Goal: Task Accomplishment & Management: Use online tool/utility

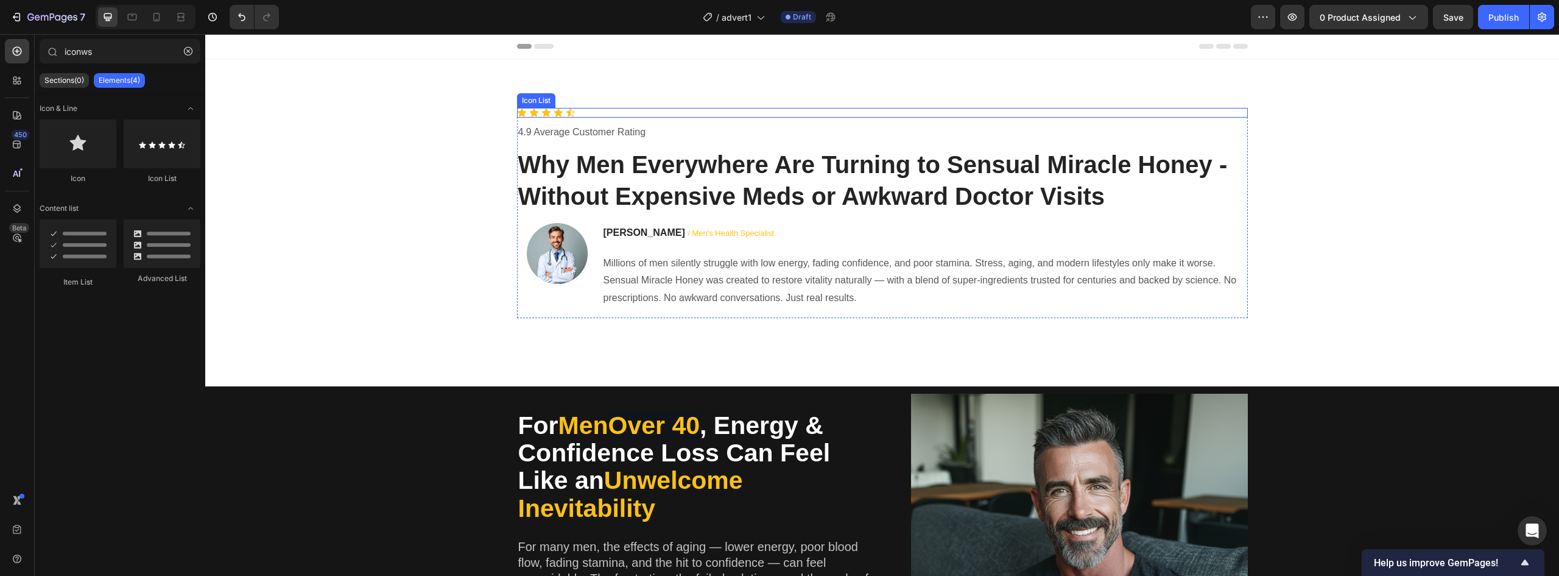
click at [580, 110] on div "Icon Icon Icon Icon Icon" at bounding box center [882, 113] width 731 height 10
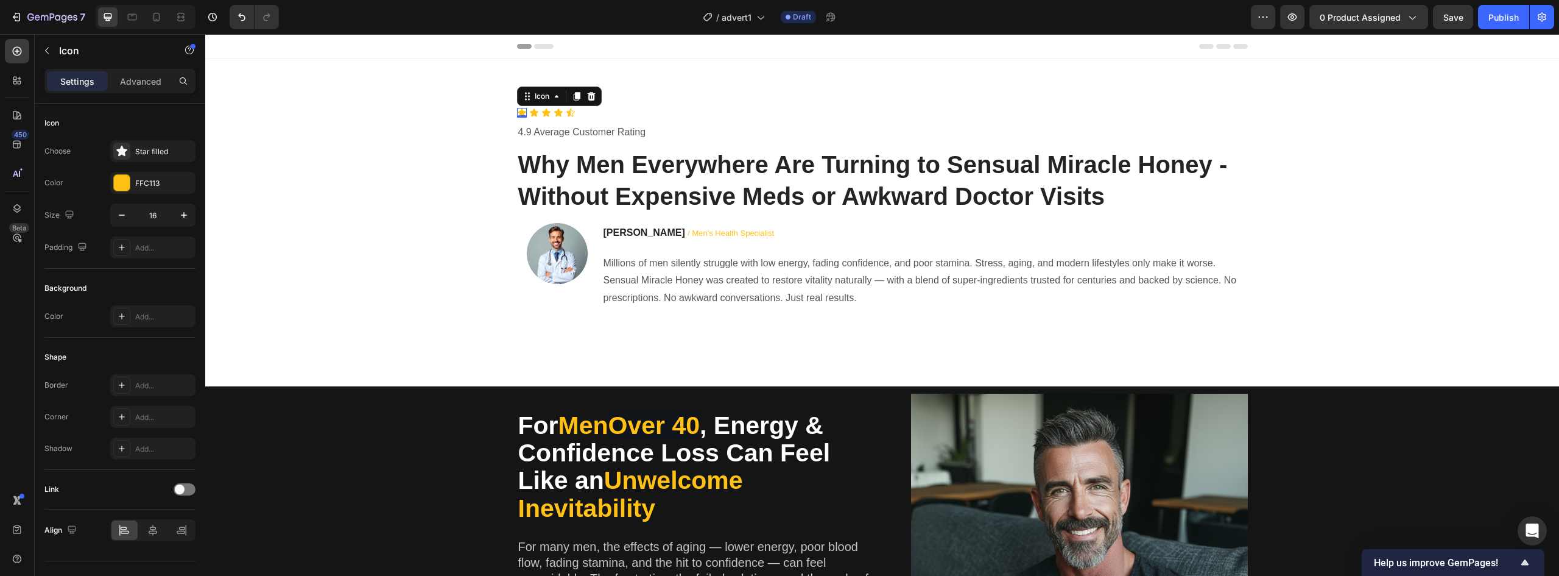
click at [518, 110] on icon at bounding box center [522, 113] width 10 height 10
click at [531, 110] on icon at bounding box center [534, 113] width 10 height 10
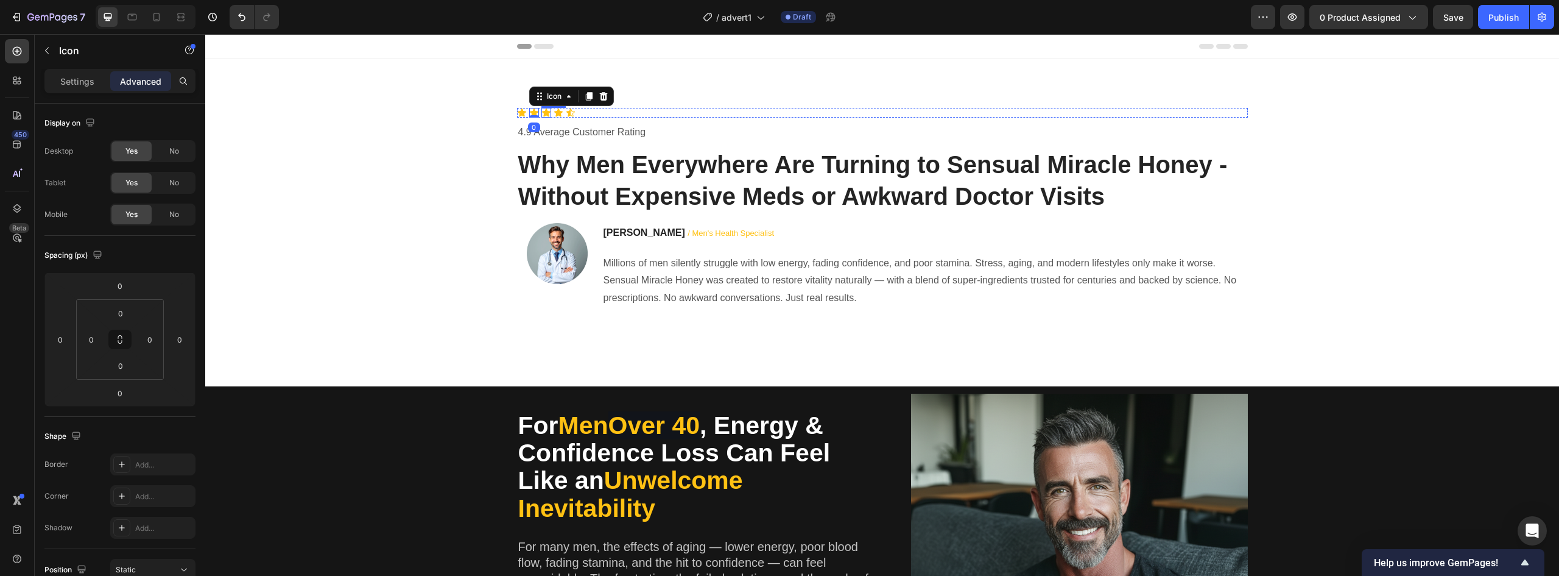
click at [541, 115] on div "Icon" at bounding box center [546, 113] width 10 height 10
click at [558, 115] on icon at bounding box center [559, 113] width 10 height 10
click at [566, 113] on icon at bounding box center [570, 112] width 9 height 8
click at [556, 114] on icon at bounding box center [559, 113] width 10 height 10
click at [517, 115] on div "Icon 0" at bounding box center [522, 113] width 10 height 10
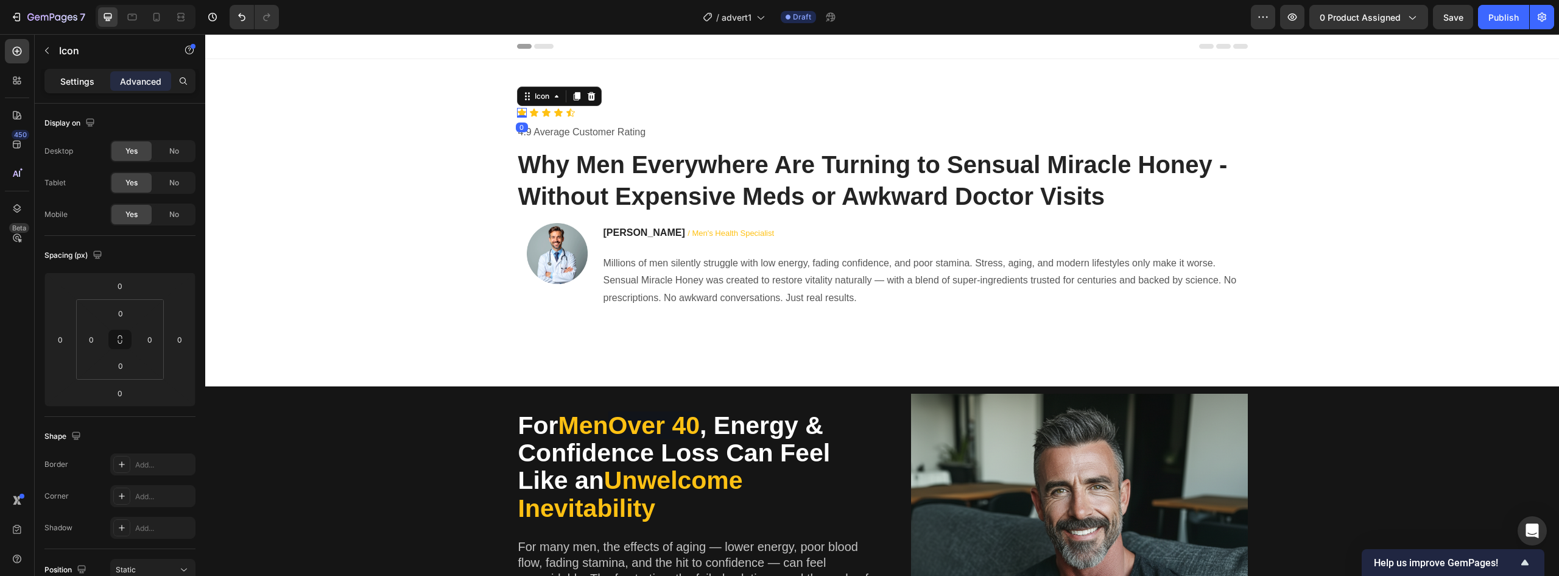
click at [81, 84] on p "Settings" at bounding box center [77, 81] width 34 height 13
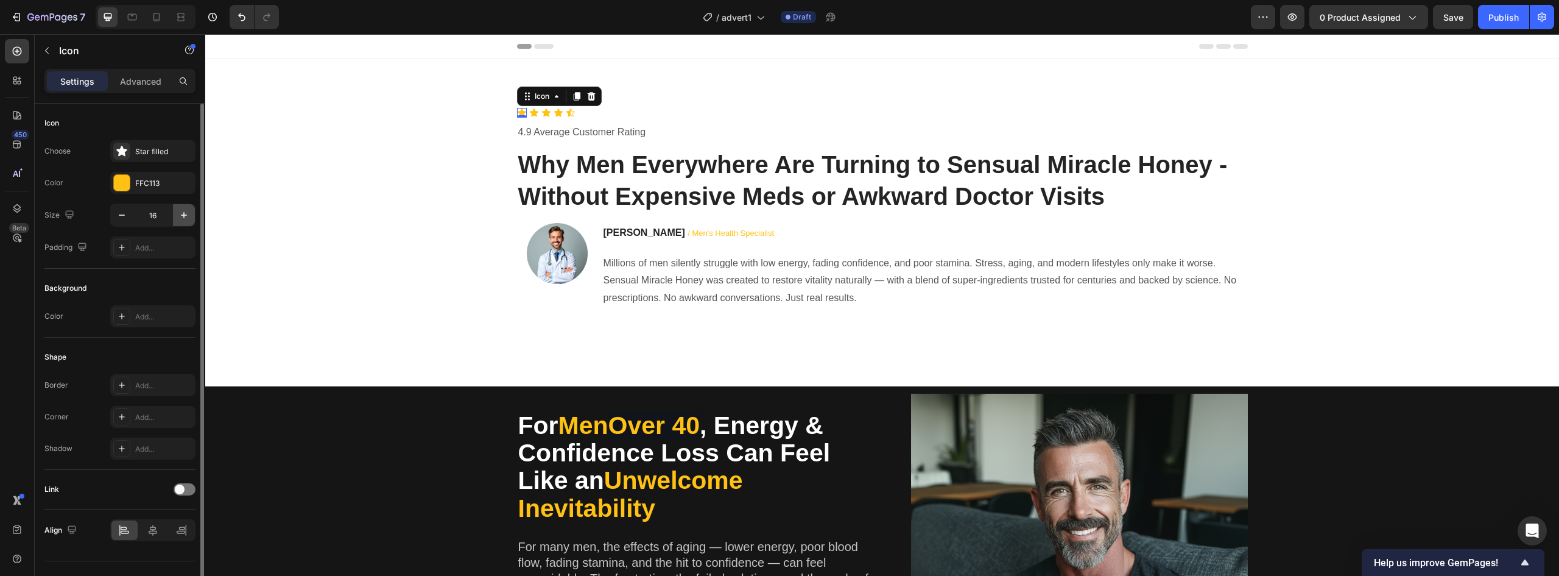
click at [186, 211] on icon "button" at bounding box center [184, 215] width 12 height 12
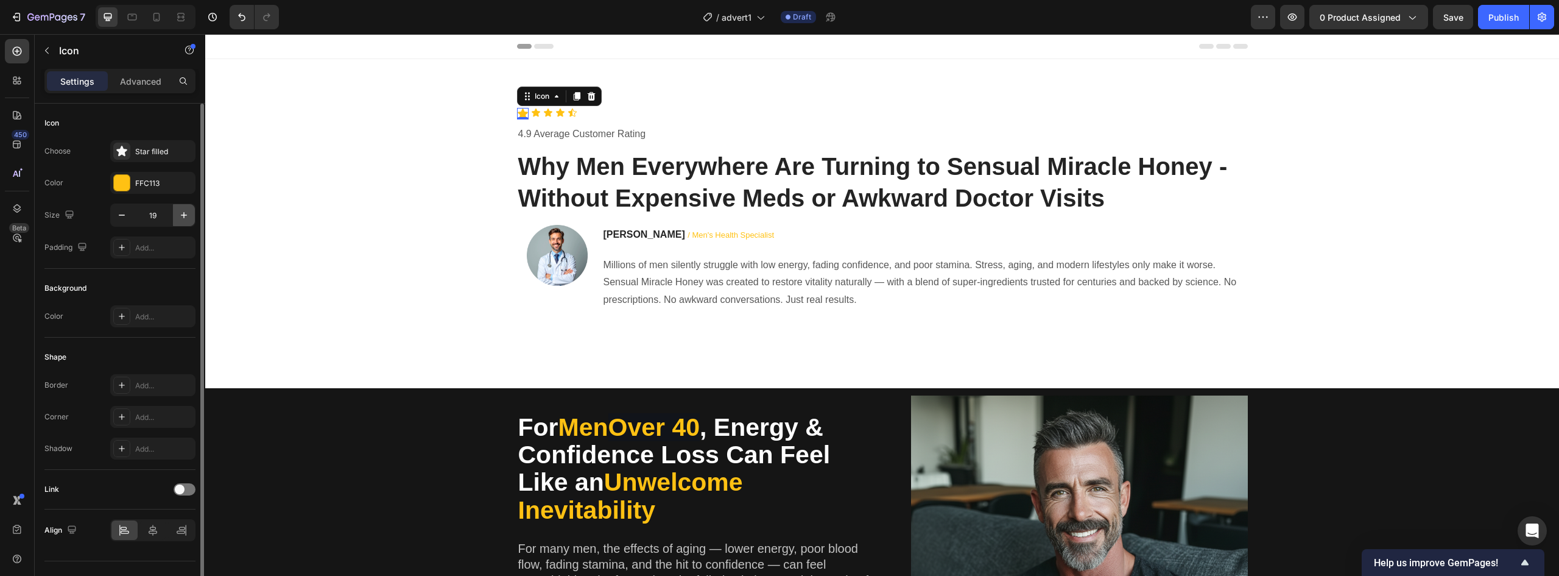
click at [186, 211] on icon "button" at bounding box center [184, 215] width 12 height 12
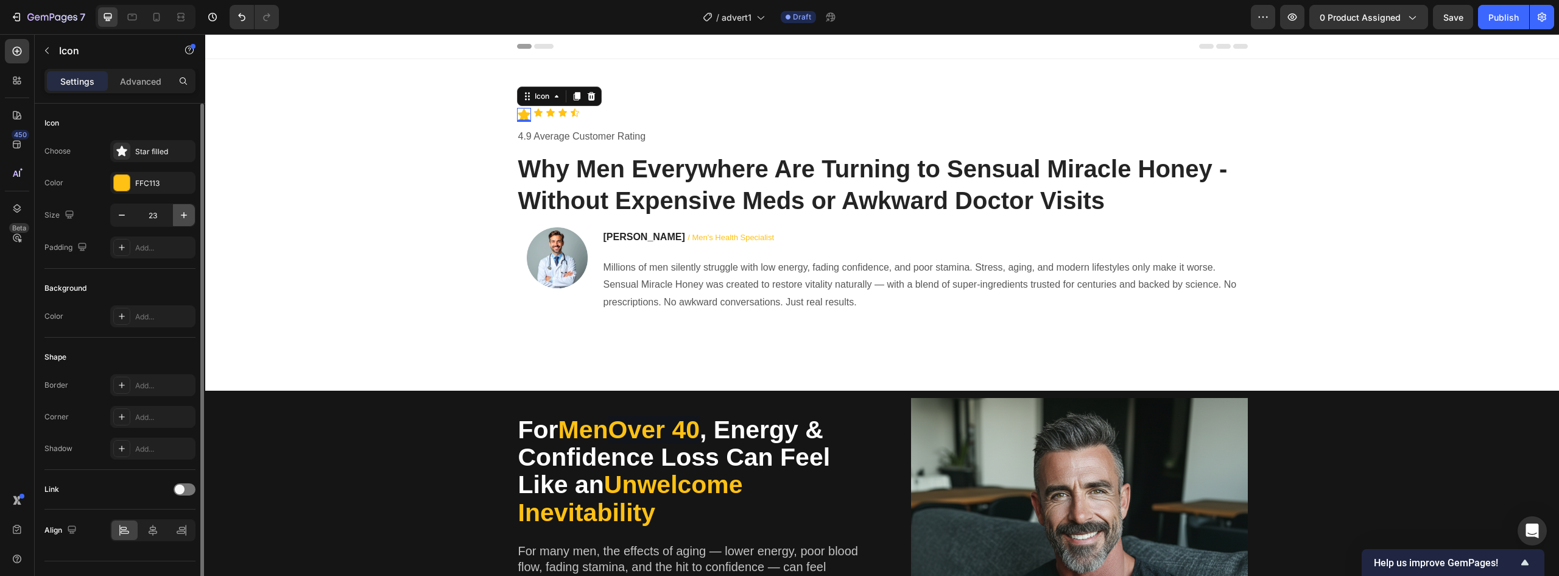
click at [189, 218] on icon "button" at bounding box center [184, 215] width 12 height 12
type input "24"
click at [534, 116] on div "Icon" at bounding box center [539, 113] width 10 height 10
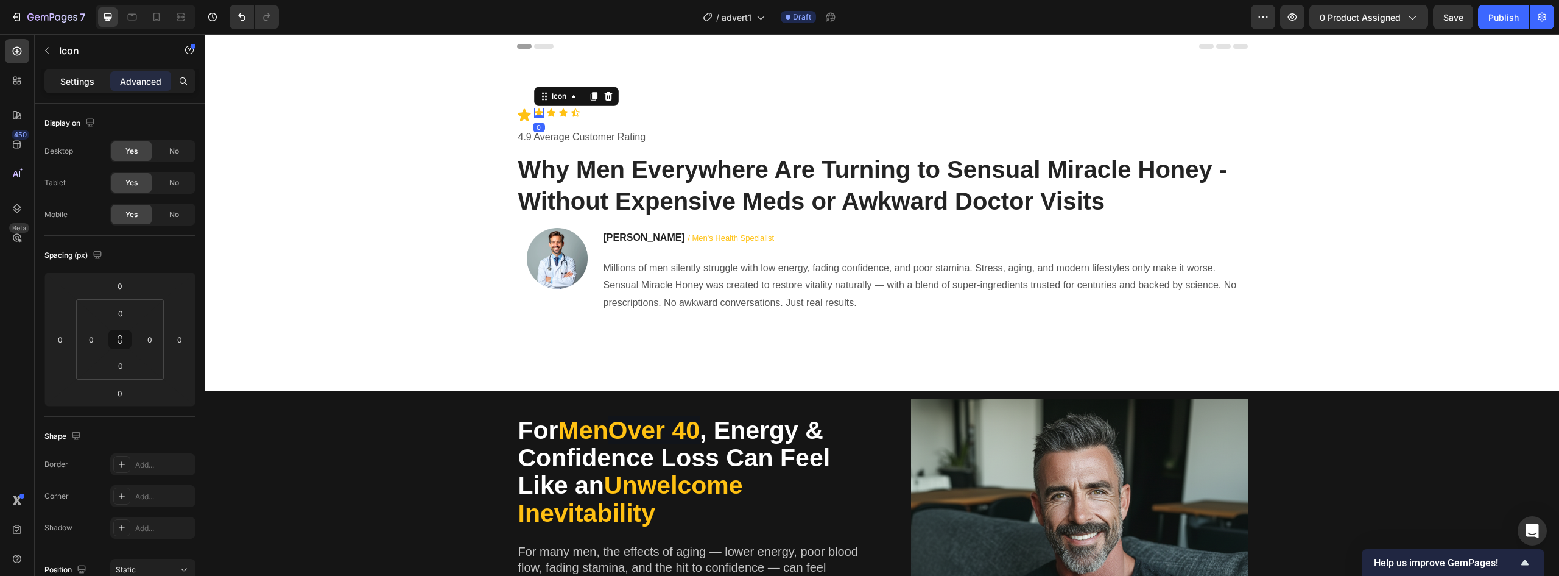
click at [83, 83] on p "Settings" at bounding box center [77, 81] width 34 height 13
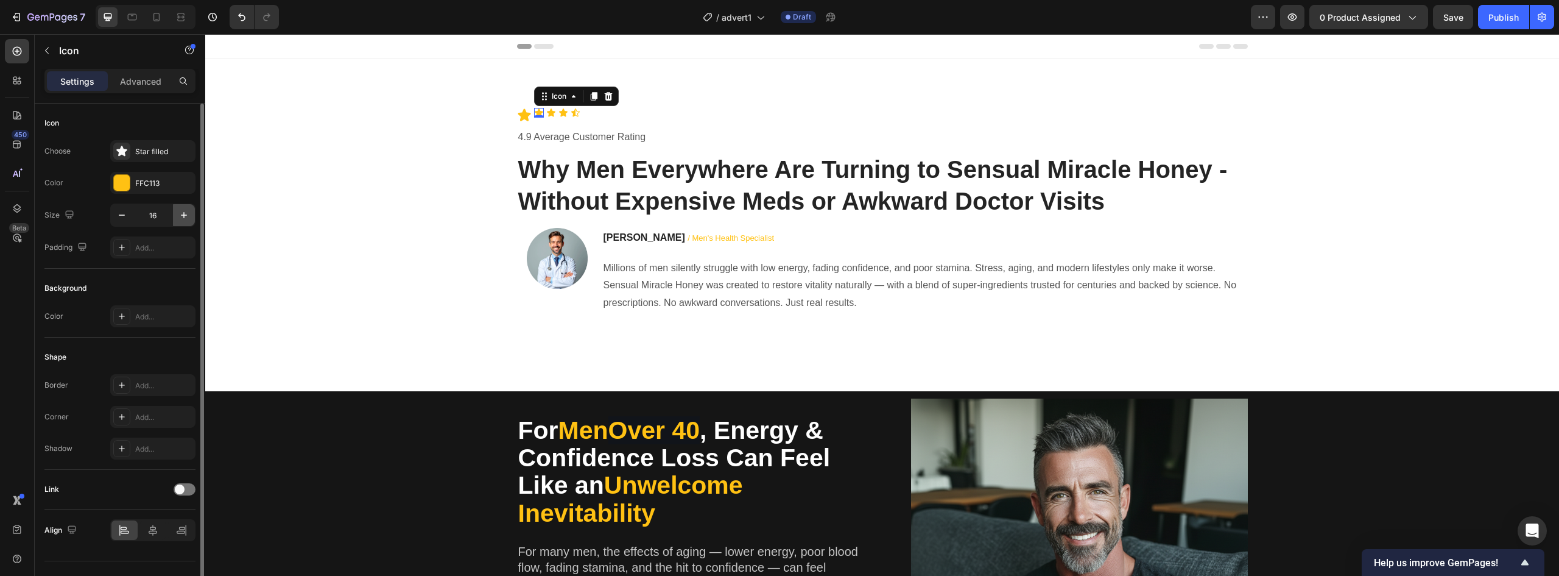
click at [187, 216] on icon "button" at bounding box center [184, 215] width 12 height 12
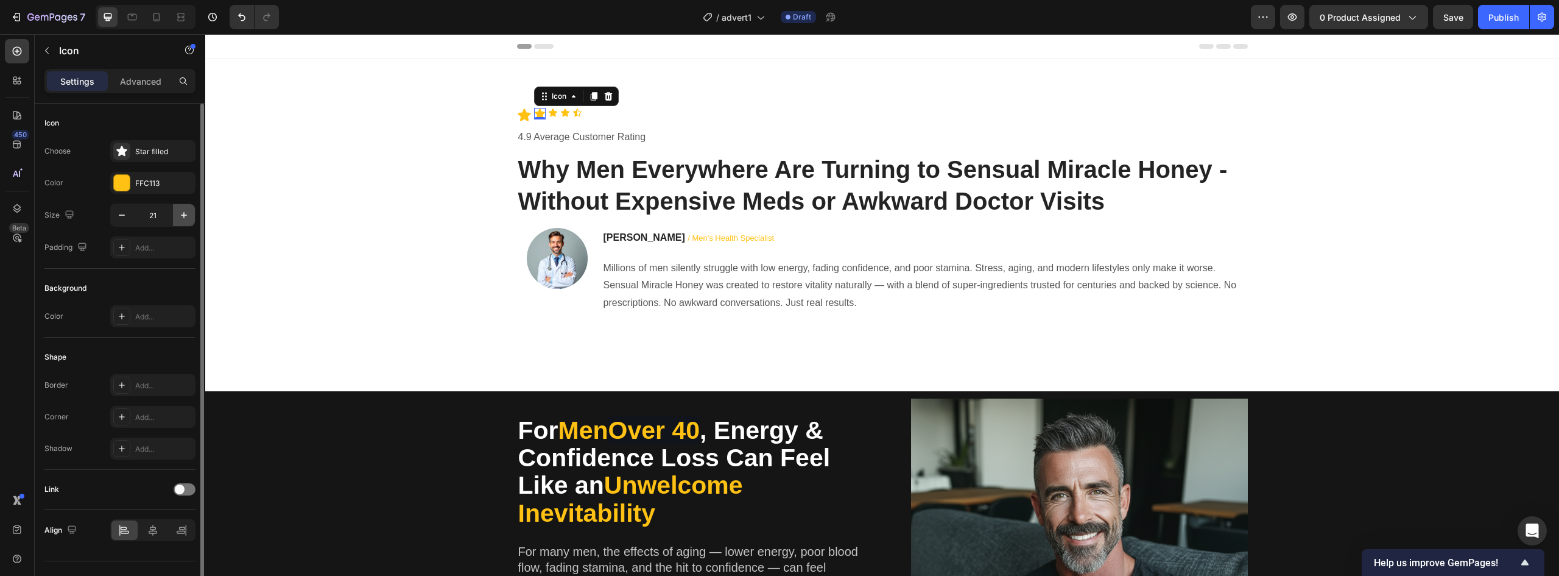
click at [187, 216] on icon "button" at bounding box center [184, 215] width 12 height 12
type input "24"
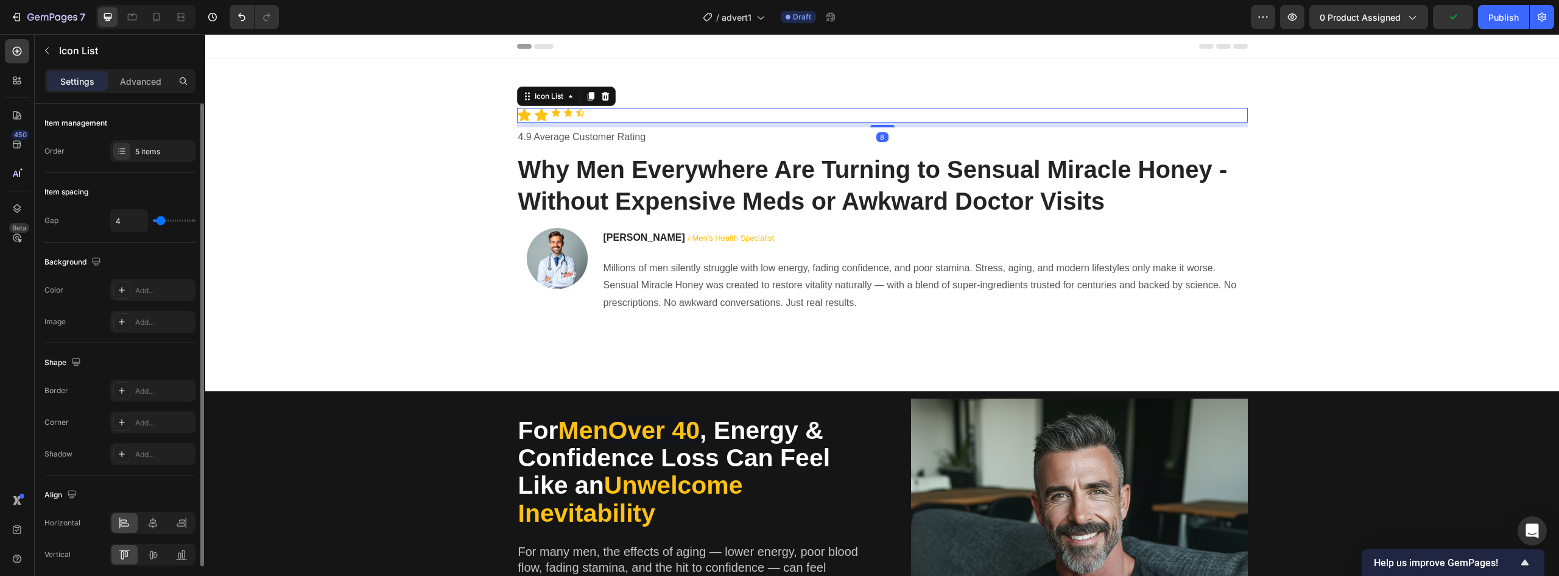
click at [551, 120] on div "Icon Icon Icon Icon Icon" at bounding box center [882, 115] width 731 height 15
click at [552, 116] on div "Icon" at bounding box center [556, 113] width 10 height 10
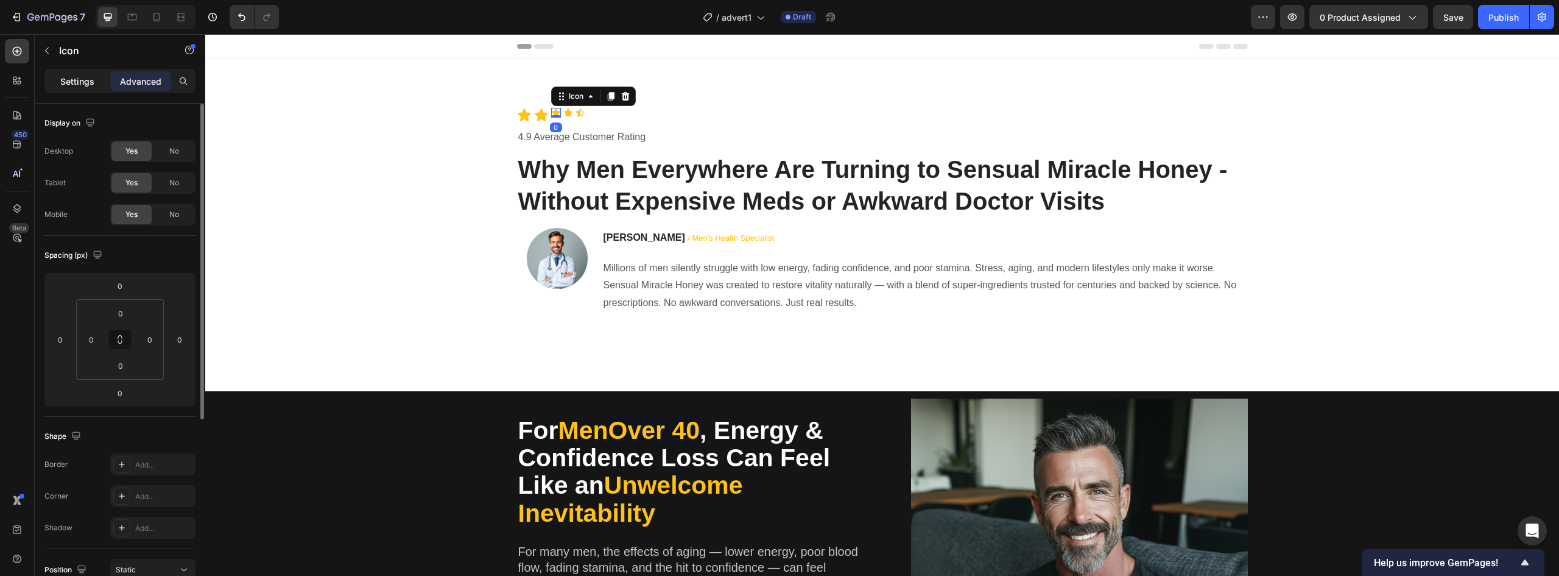
click at [73, 80] on p "Settings" at bounding box center [77, 81] width 34 height 13
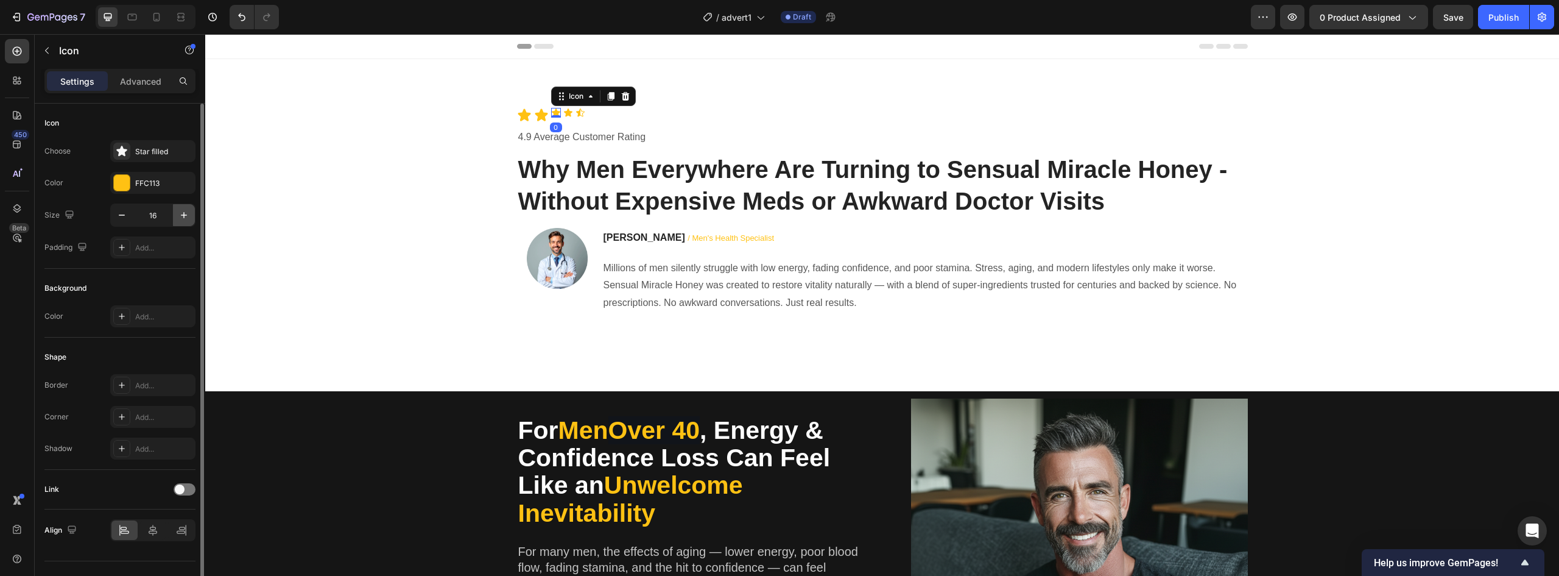
click at [188, 218] on icon "button" at bounding box center [184, 215] width 12 height 12
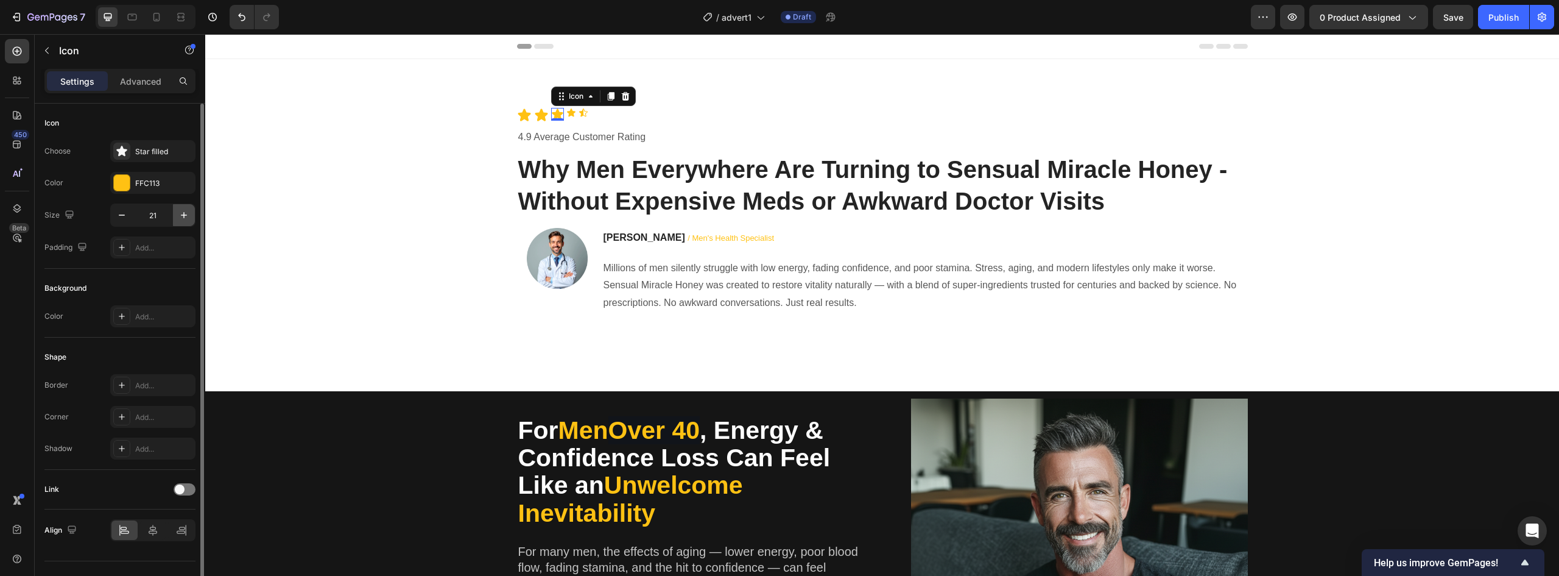
click at [188, 218] on icon "button" at bounding box center [184, 215] width 12 height 12
type input "24"
click at [570, 116] on div "Icon" at bounding box center [573, 113] width 10 height 10
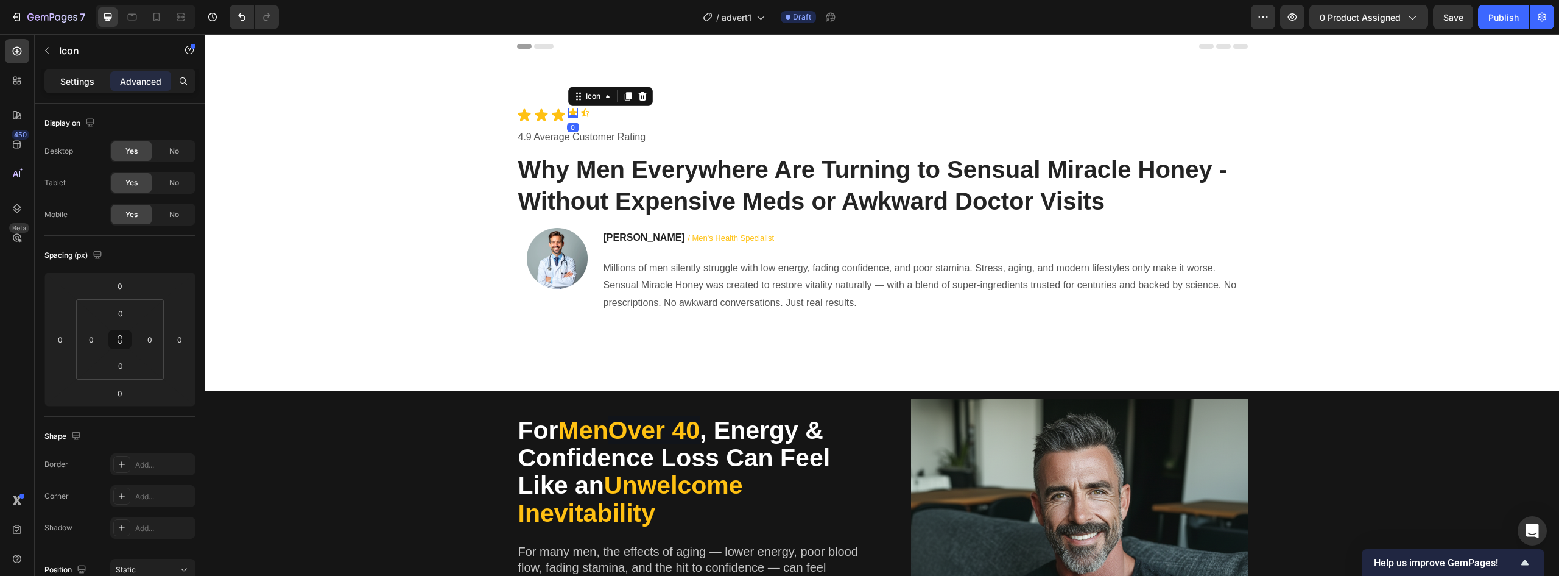
click at [85, 81] on p "Settings" at bounding box center [77, 81] width 34 height 13
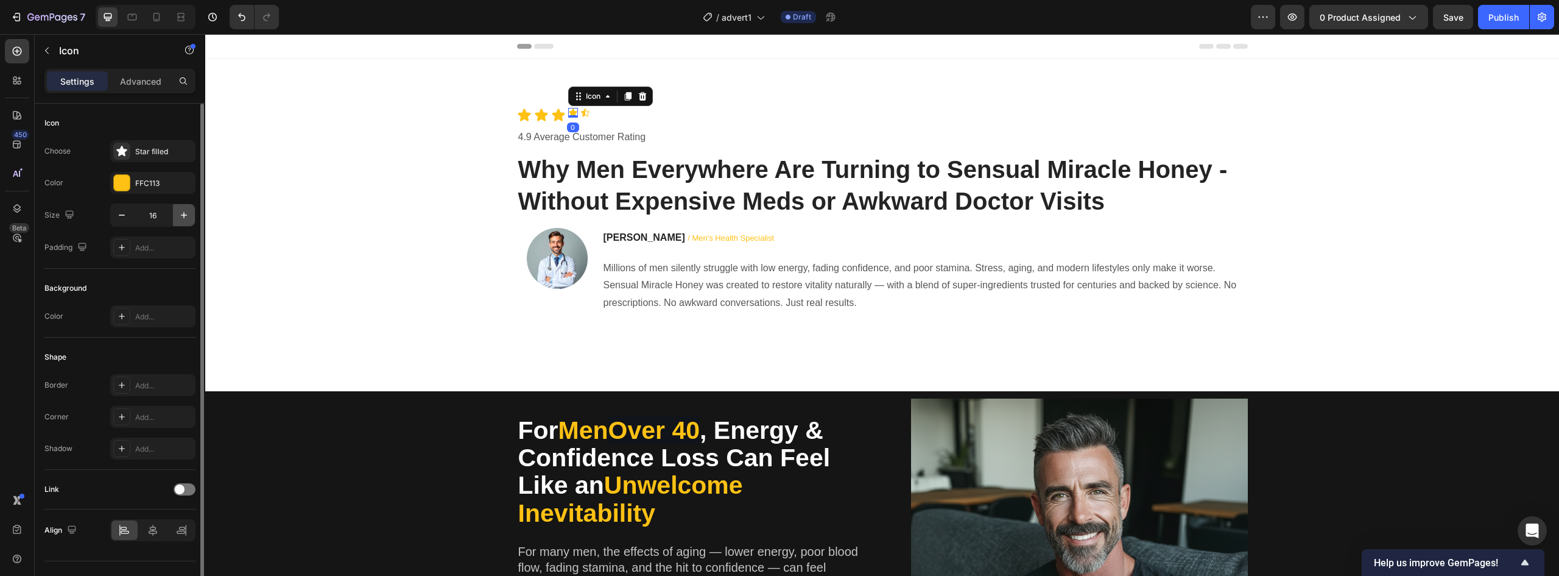
click at [180, 214] on icon "button" at bounding box center [184, 215] width 12 height 12
click at [180, 213] on icon "button" at bounding box center [184, 215] width 12 height 12
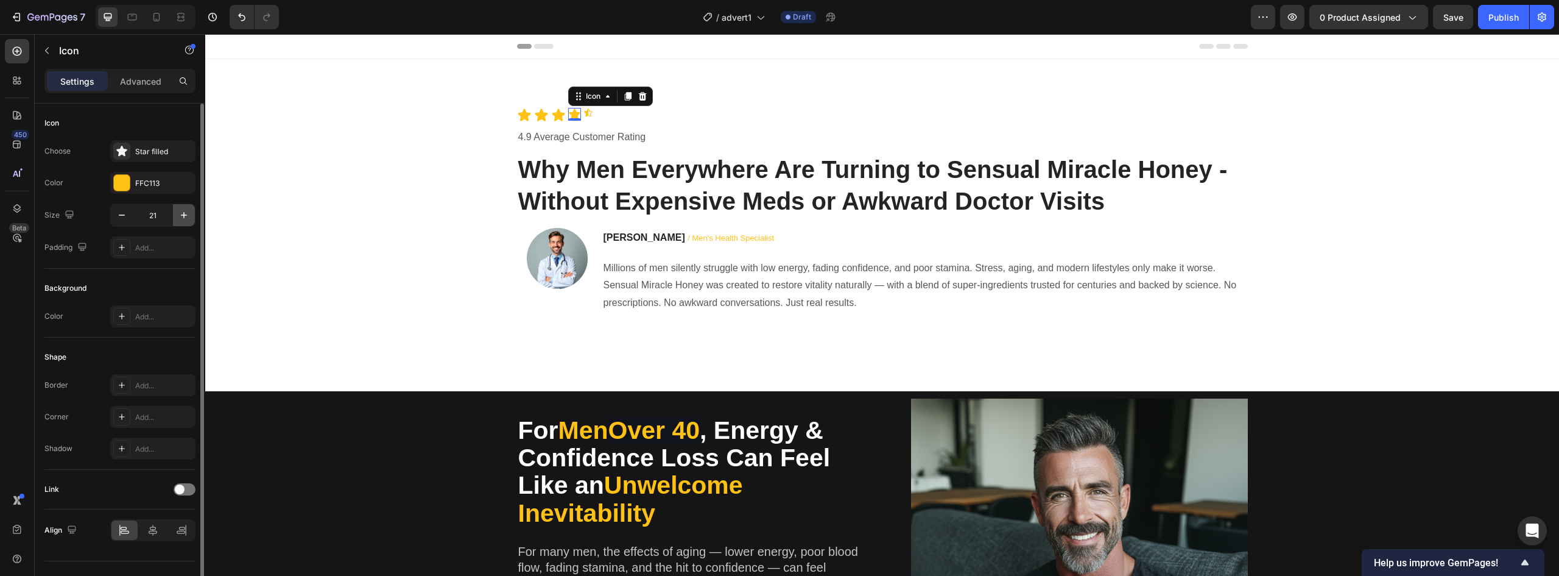
click at [180, 213] on icon "button" at bounding box center [184, 215] width 12 height 12
type input "24"
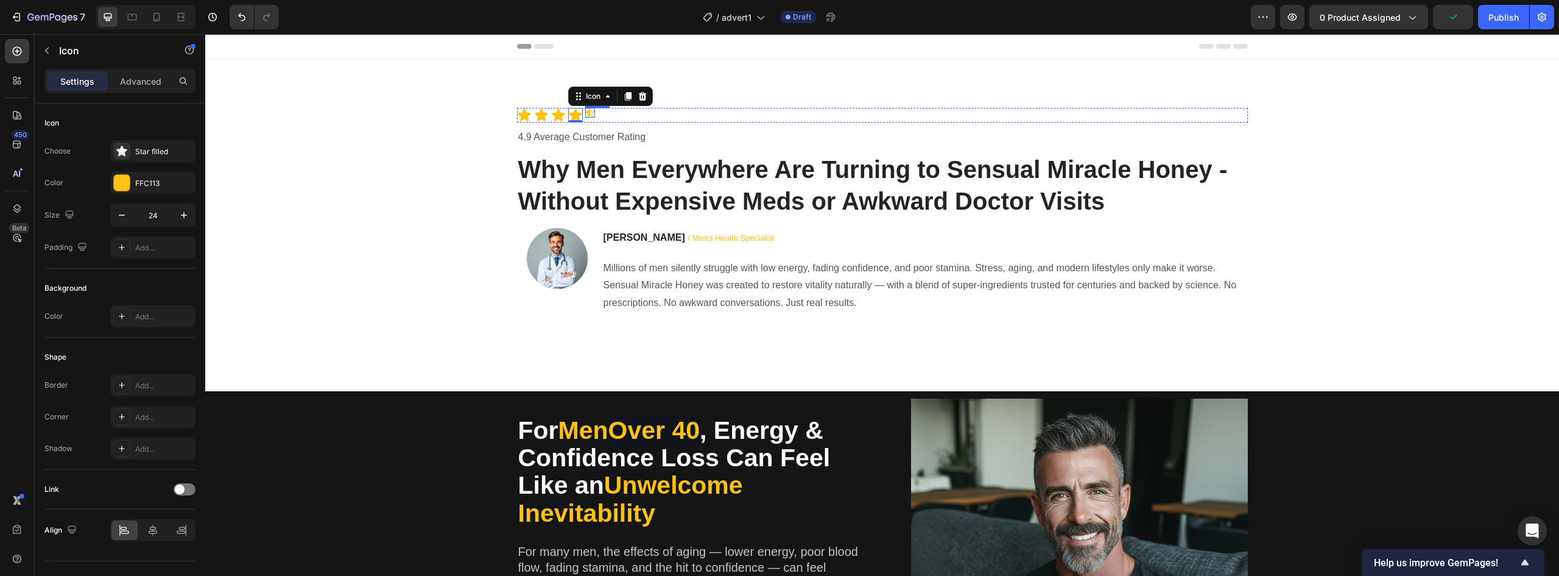
click at [586, 115] on icon at bounding box center [590, 112] width 9 height 8
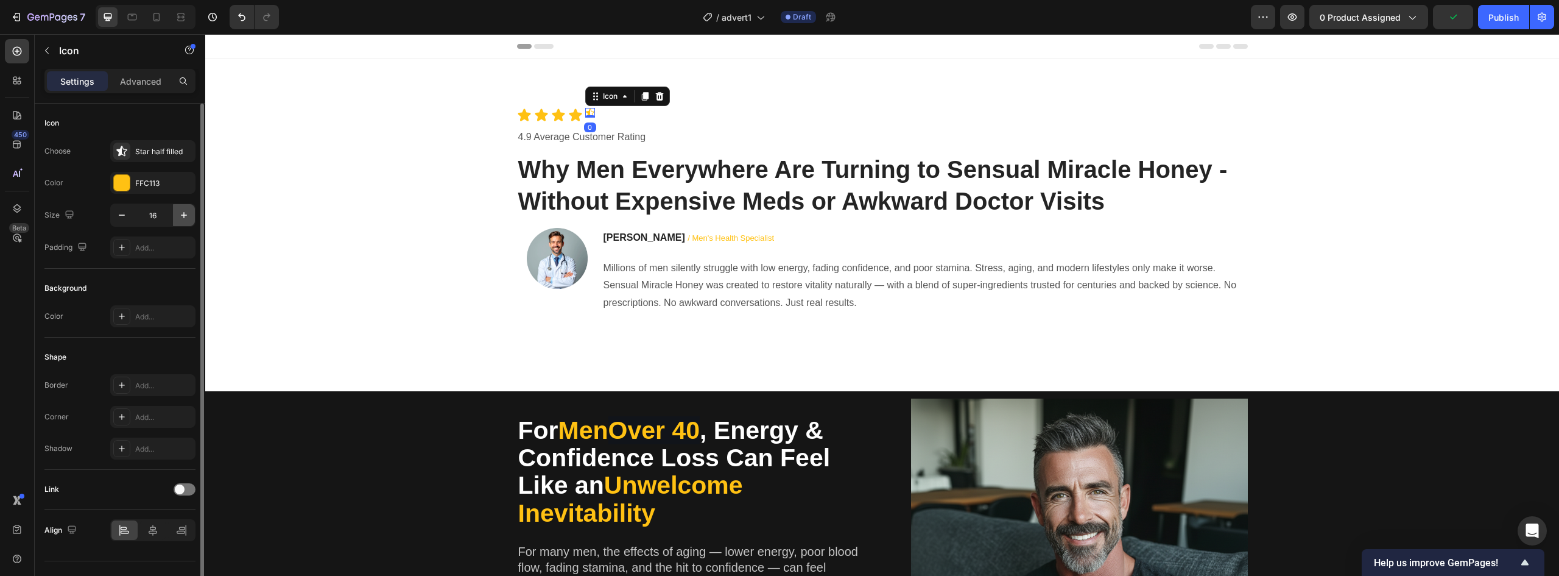
click at [191, 215] on button "button" at bounding box center [184, 215] width 22 height 22
click at [191, 214] on button "button" at bounding box center [184, 215] width 22 height 22
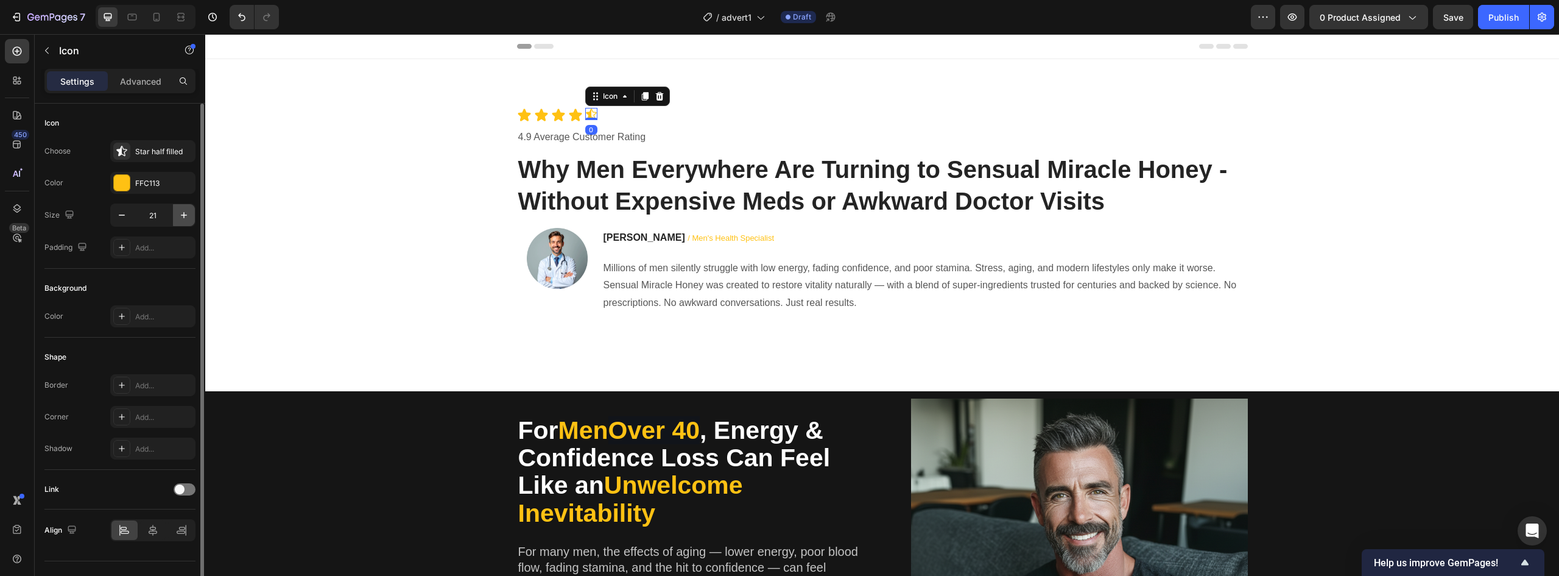
click at [191, 214] on button "button" at bounding box center [184, 215] width 22 height 22
type input "24"
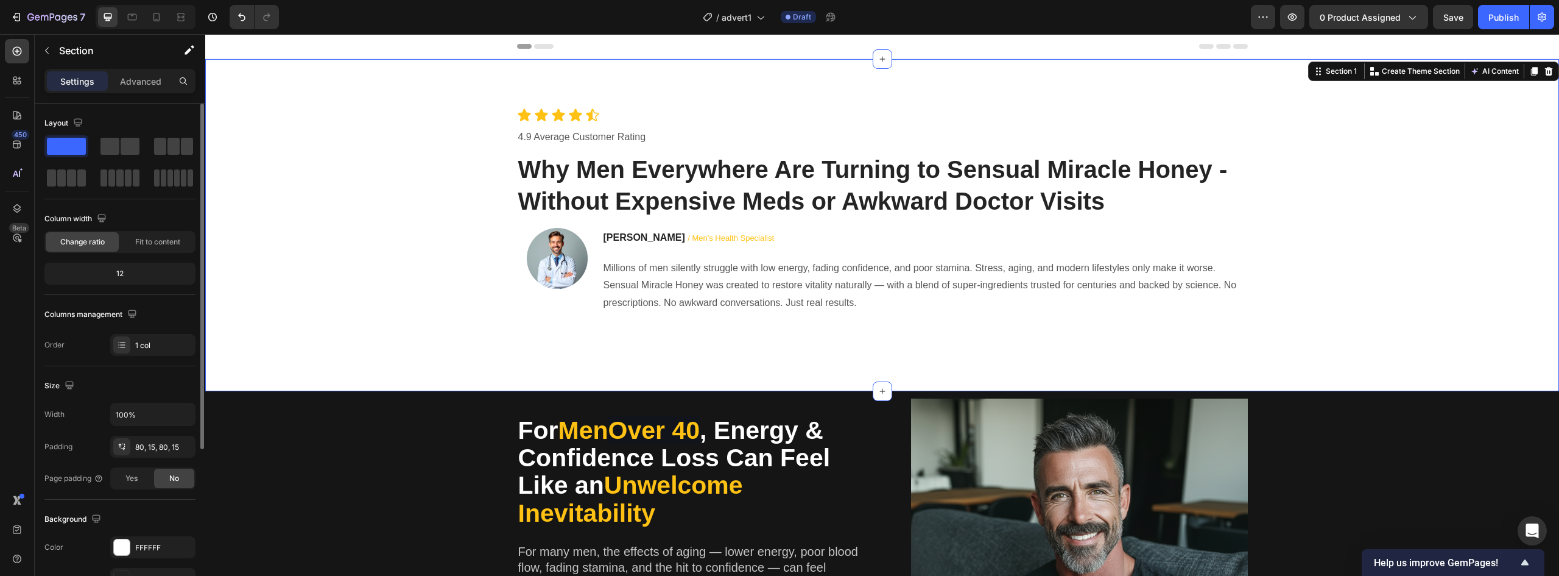
click at [343, 232] on div "Icon Icon Icon Icon Icon Icon List 4.9 Average Customer Rating Text block Why M…" at bounding box center [882, 225] width 1336 height 234
click at [345, 230] on div "Icon Icon Icon Icon Icon Icon List 4.9 Average Customer Rating Text block Why M…" at bounding box center [882, 225] width 1336 height 234
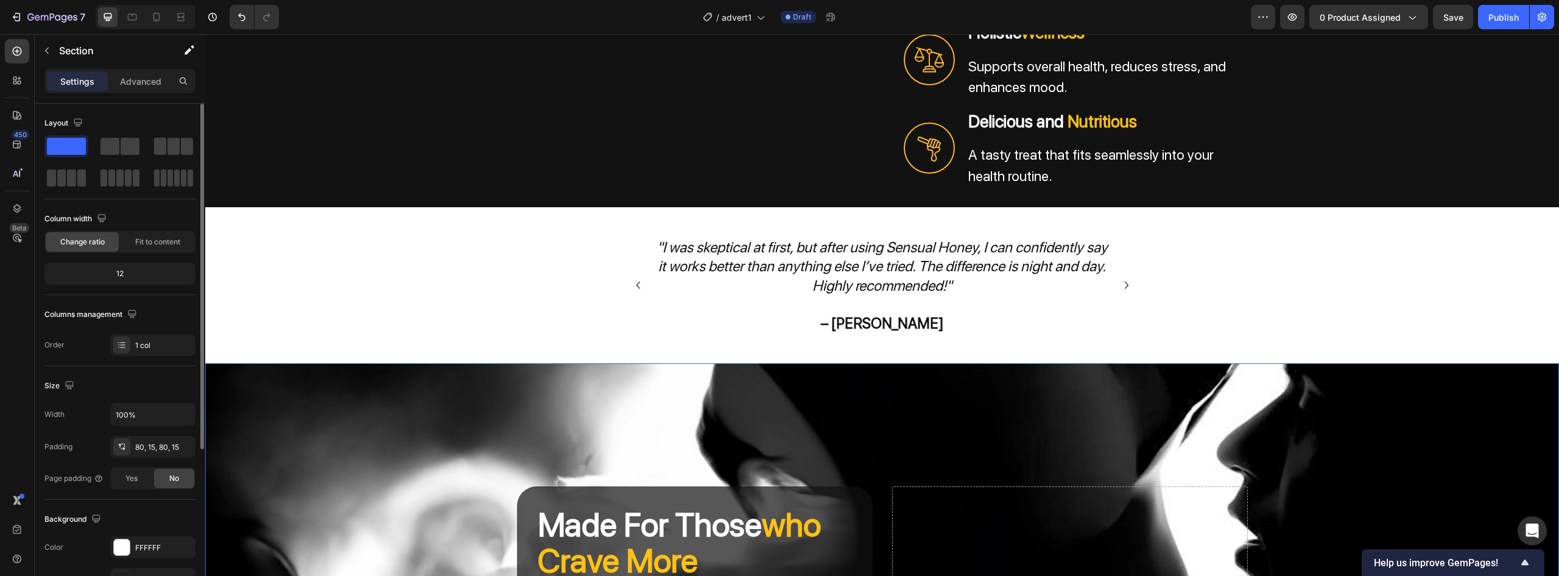
scroll to position [3167, 0]
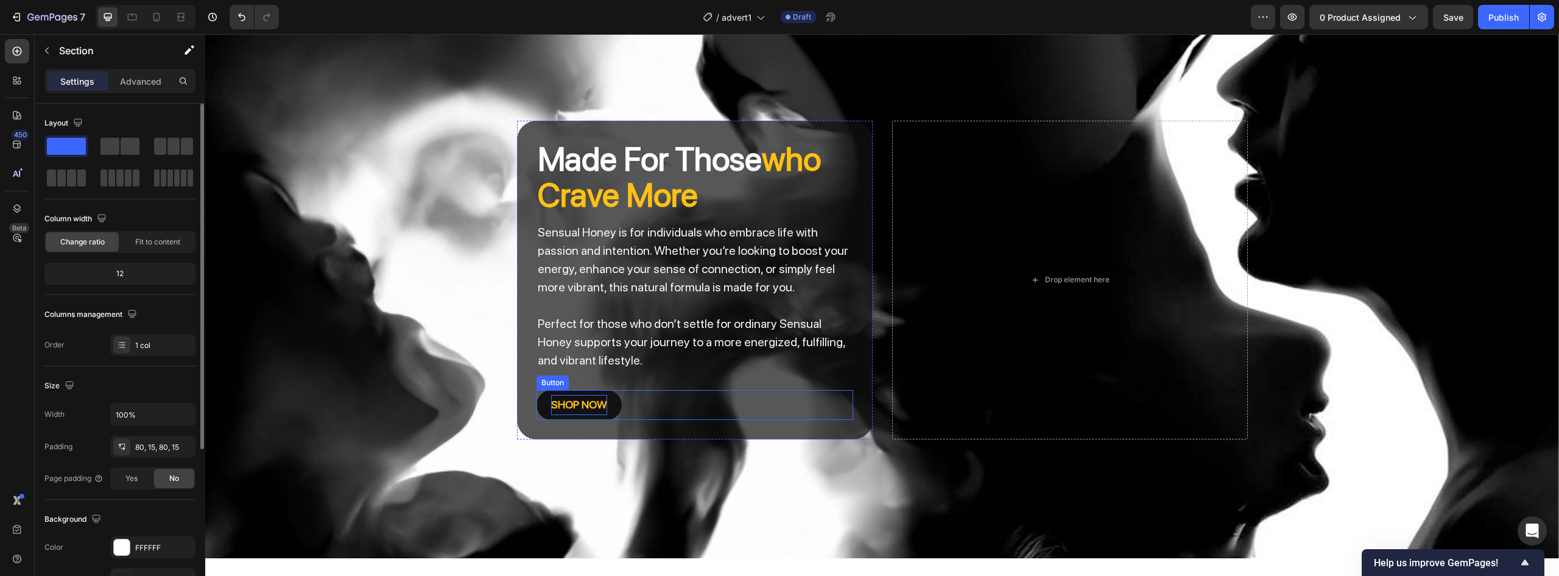
click at [568, 410] on p "SHOP NOW" at bounding box center [579, 404] width 56 height 19
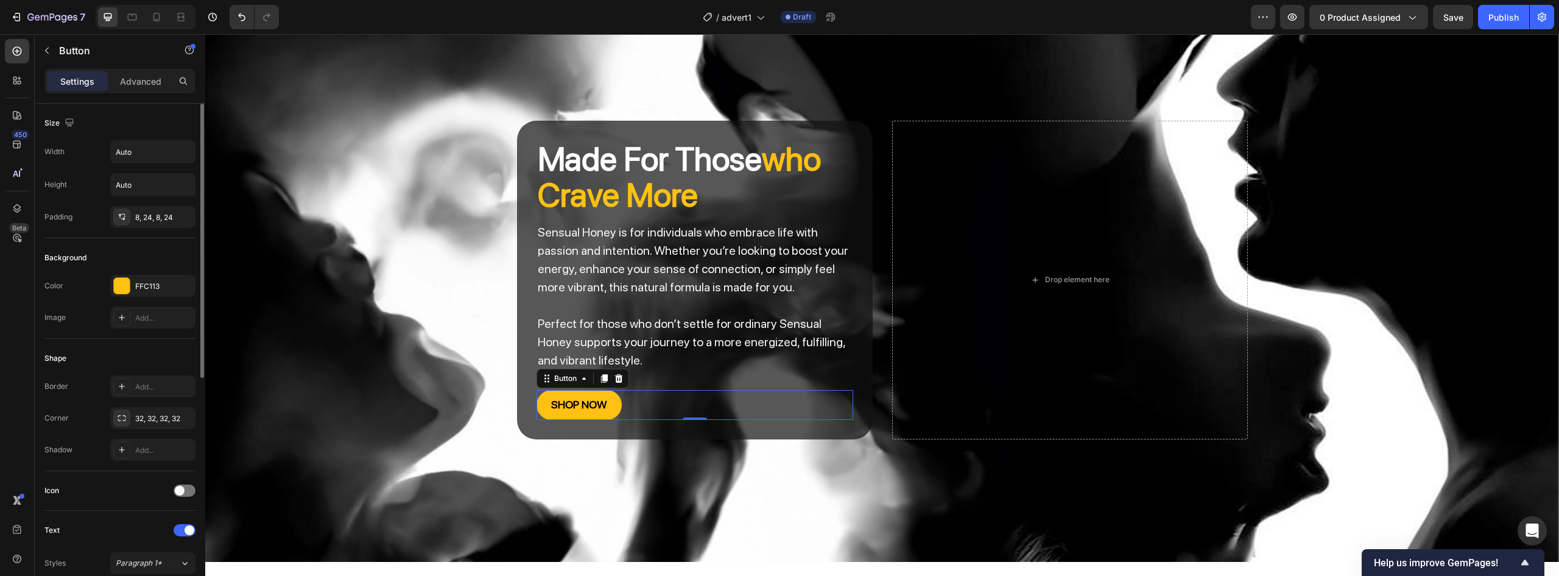
click at [1460, 29] on div "7 Version history / advert1 Draft Preview 0 product assigned Save Publish" at bounding box center [779, 17] width 1559 height 35
click at [1460, 22] on span "Save" at bounding box center [1453, 17] width 20 height 10
click at [1547, 18] on icon "button" at bounding box center [1542, 17] width 12 height 12
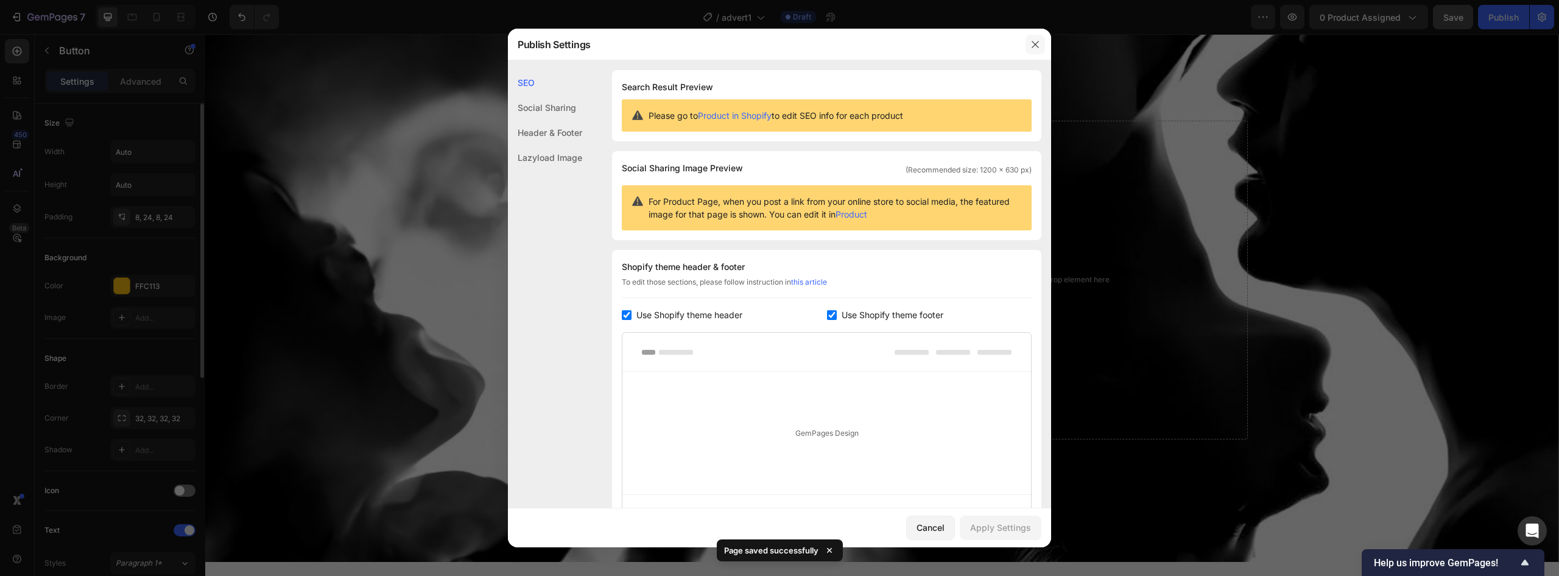
click at [1034, 41] on icon "button" at bounding box center [1036, 45] width 10 height 10
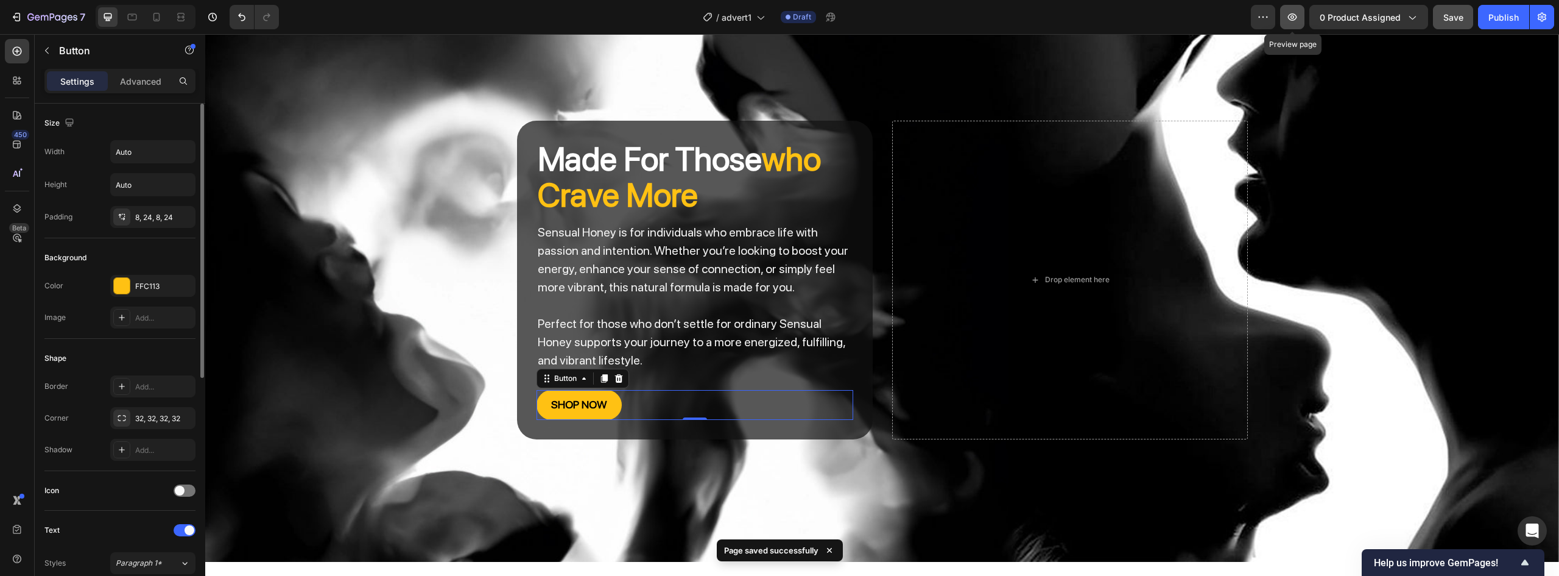
click at [1297, 20] on icon "button" at bounding box center [1292, 17] width 12 height 12
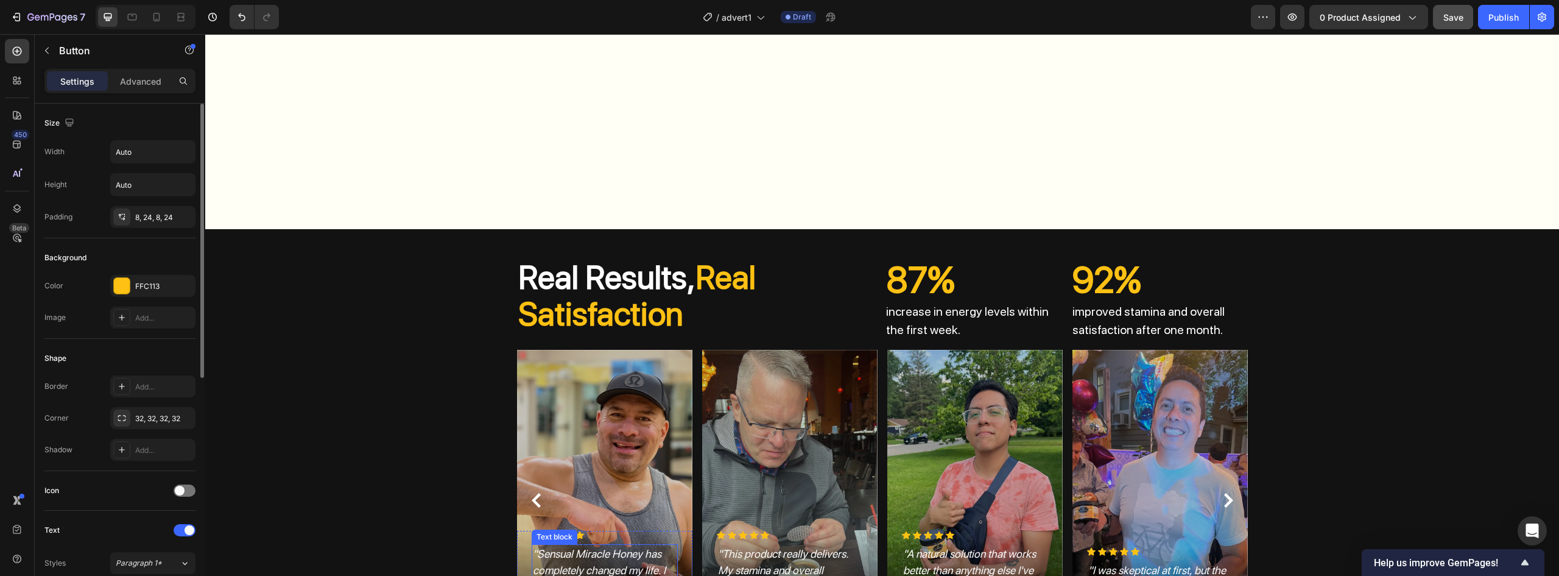
scroll to position [1644, 0]
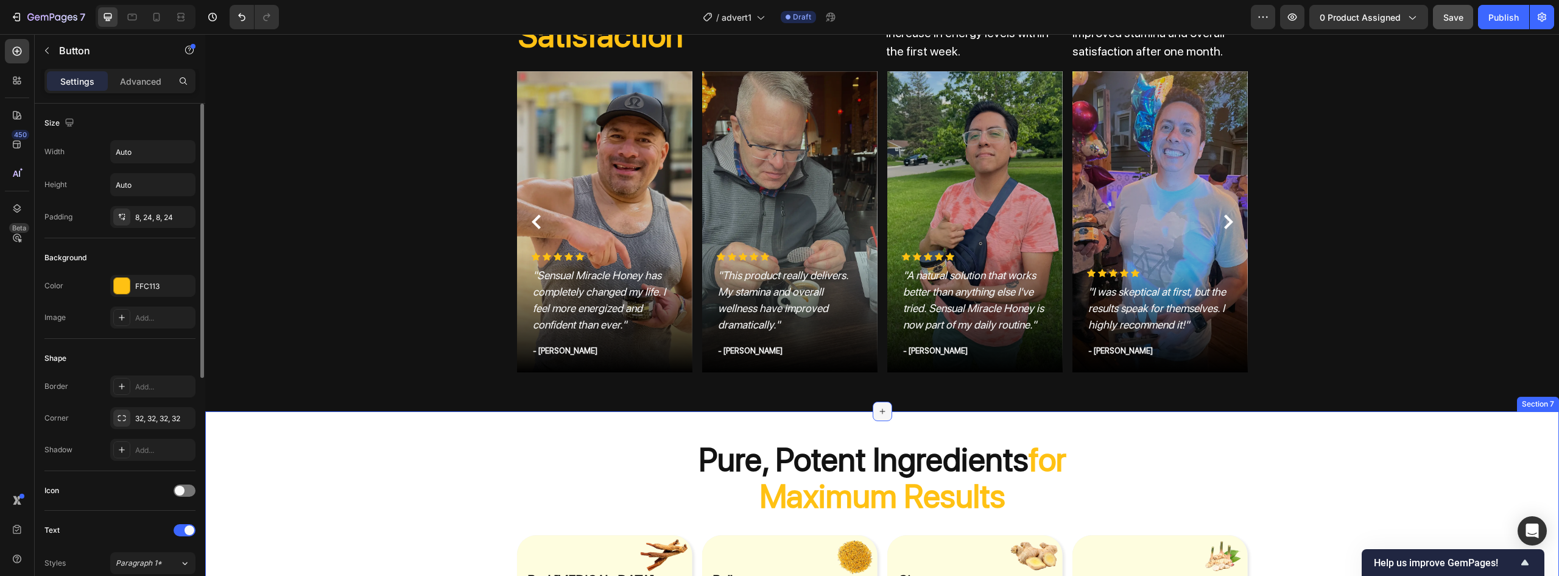
click at [878, 416] on icon at bounding box center [883, 411] width 10 height 10
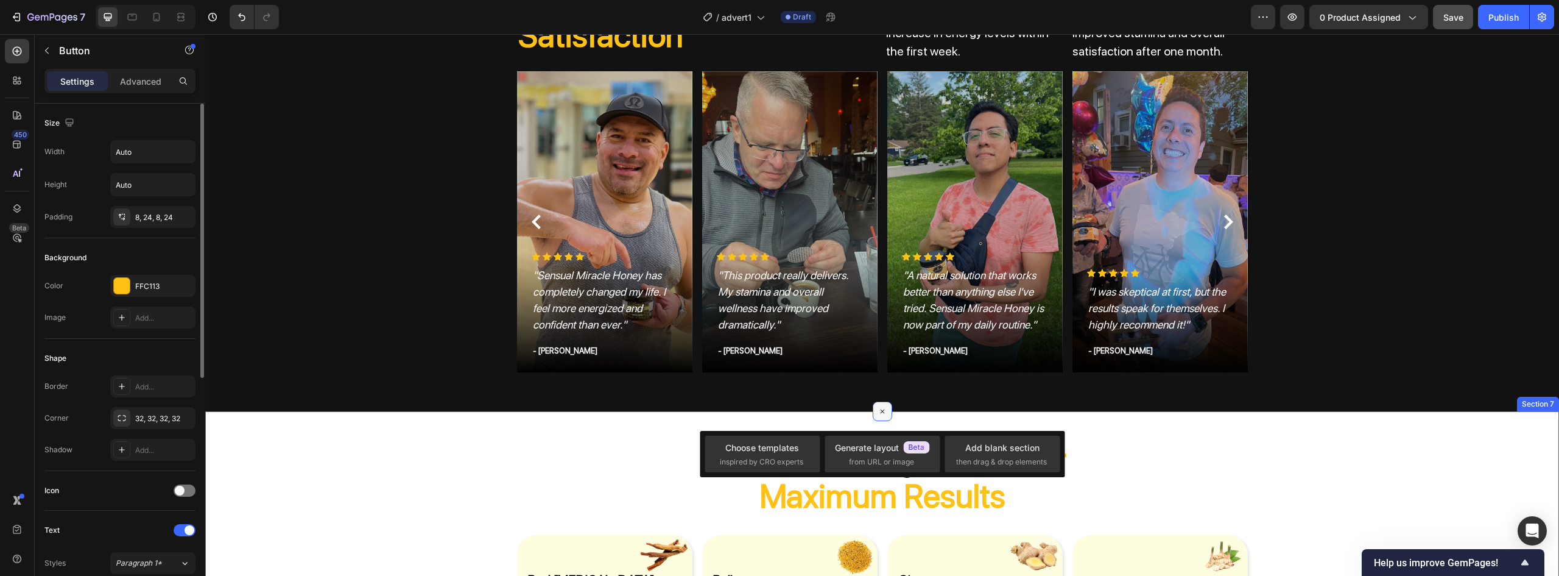
click at [878, 409] on icon at bounding box center [882, 411] width 14 height 14
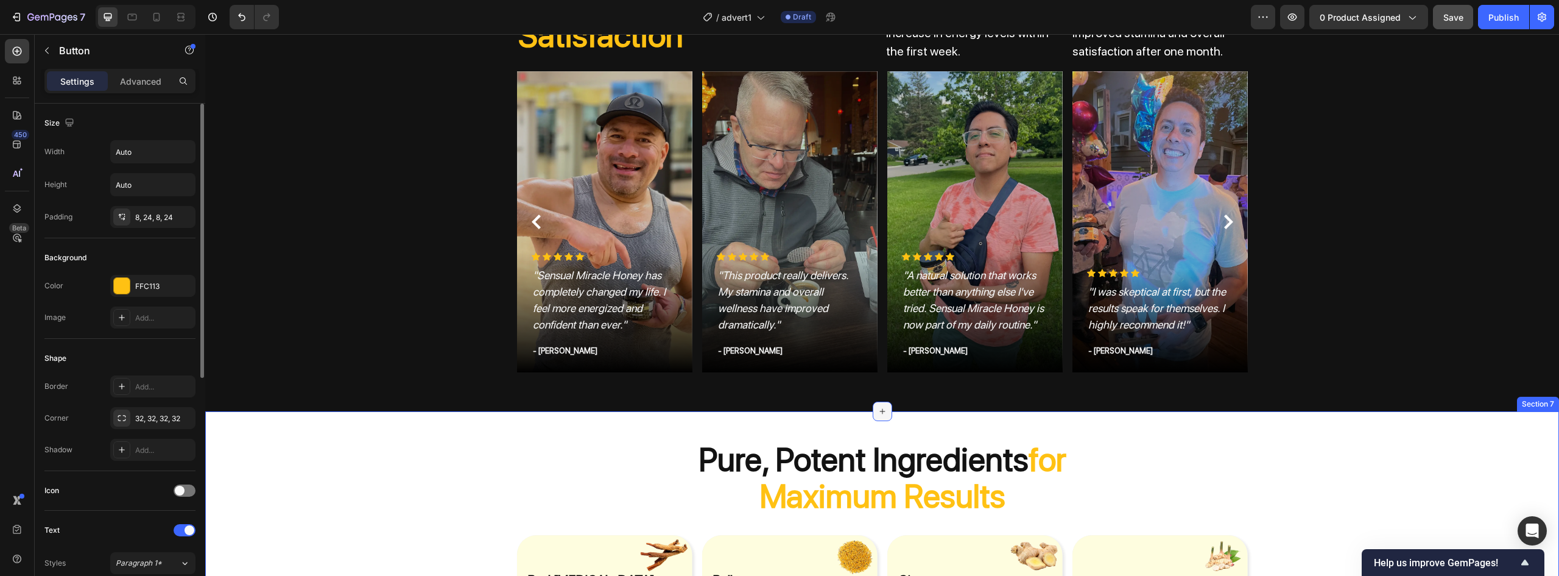
click at [878, 409] on icon at bounding box center [883, 411] width 10 height 10
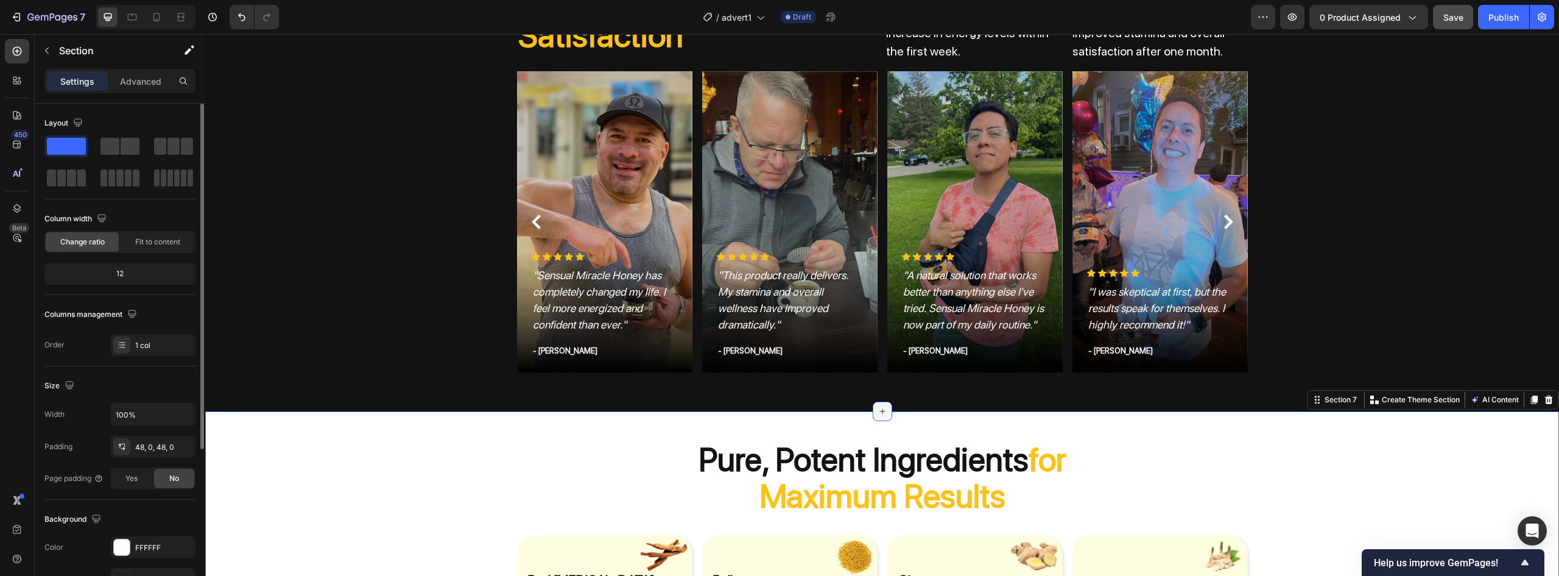
click at [883, 407] on div at bounding box center [882, 410] width 19 height 19
click at [1318, 322] on div "real results, real satisfaction Heading 87% Heading increase in energy levels w…" at bounding box center [882, 181] width 1336 height 402
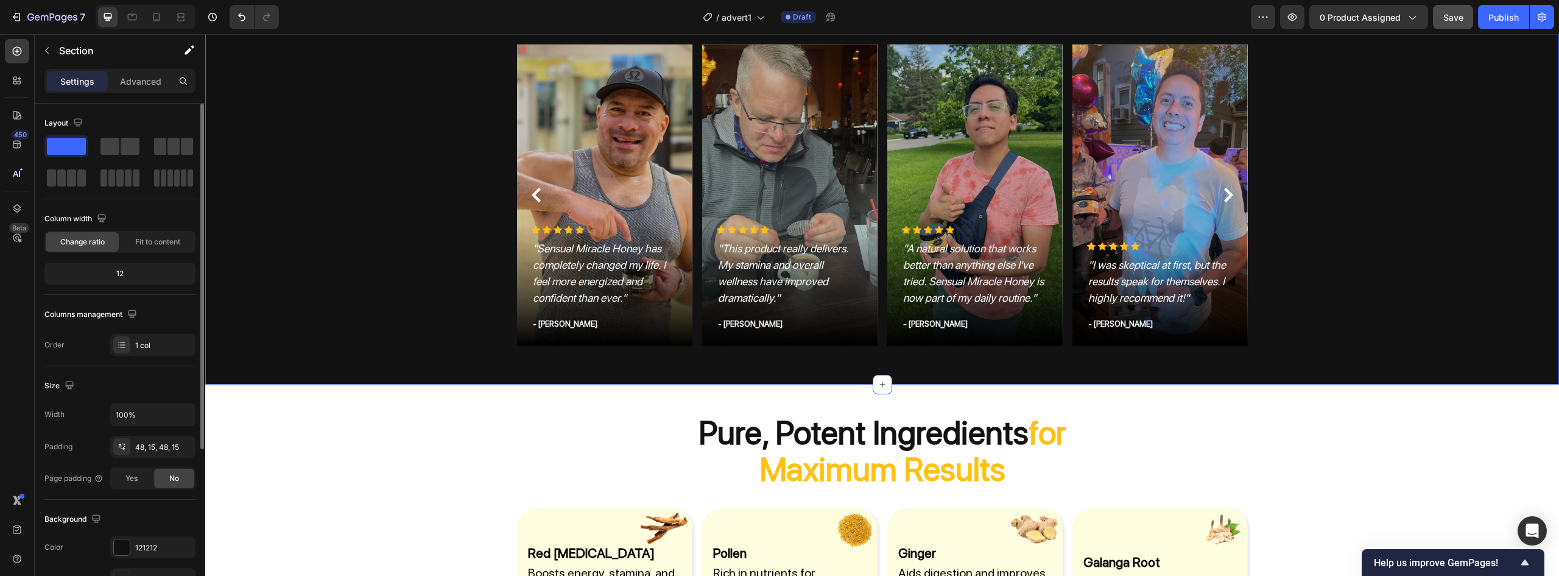
scroll to position [1827, 0]
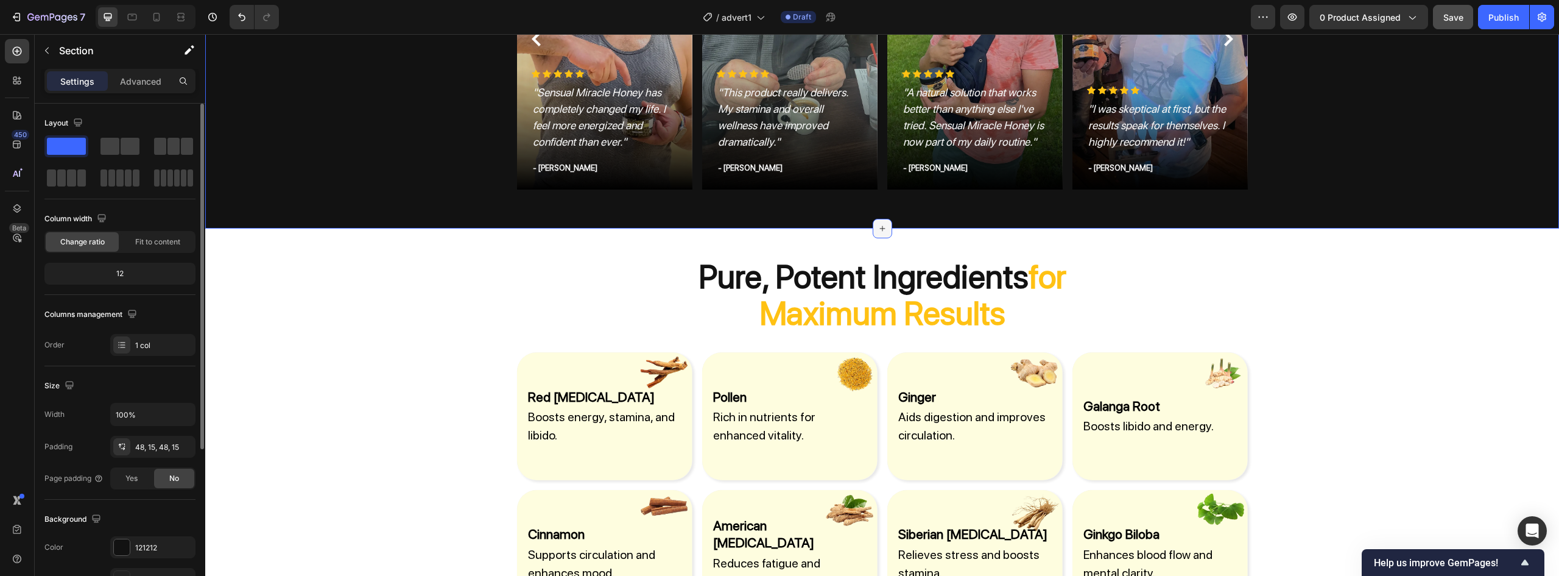
click at [873, 233] on div at bounding box center [882, 228] width 19 height 19
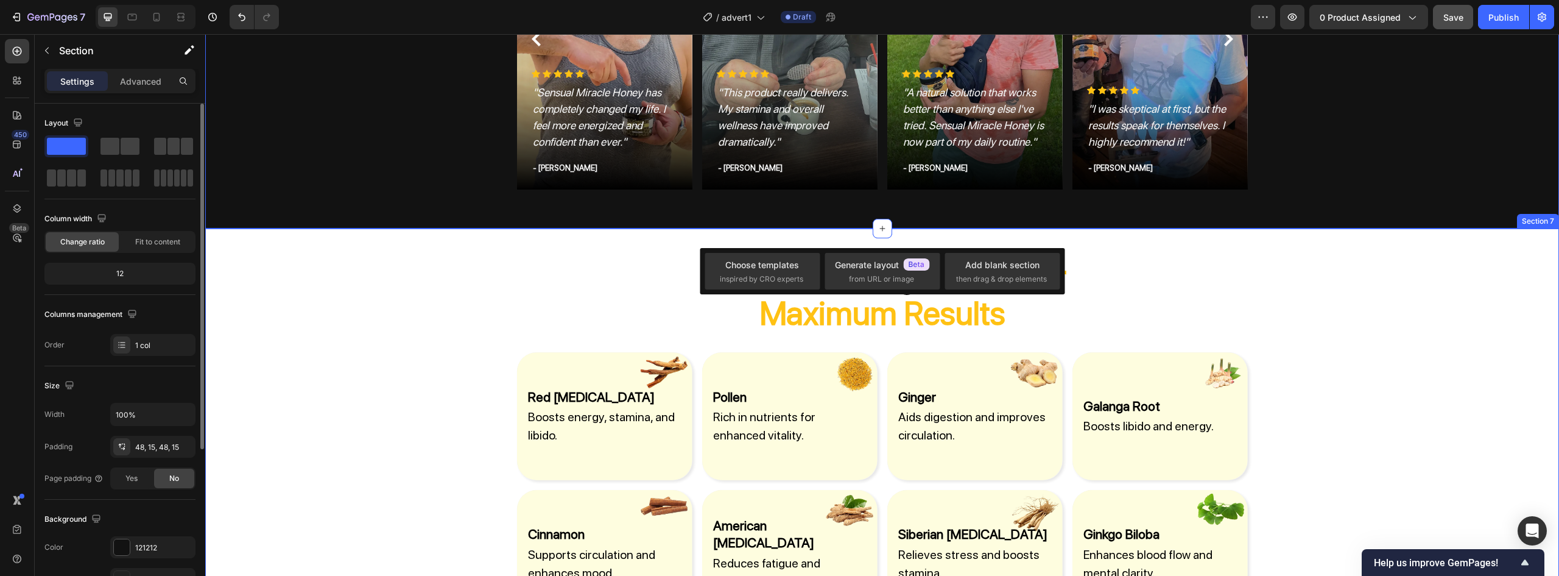
click at [1319, 278] on div "pure, potent ingredients for maximum results Heading Red Ginseng Heading Boosts…" at bounding box center [882, 469] width 1354 height 423
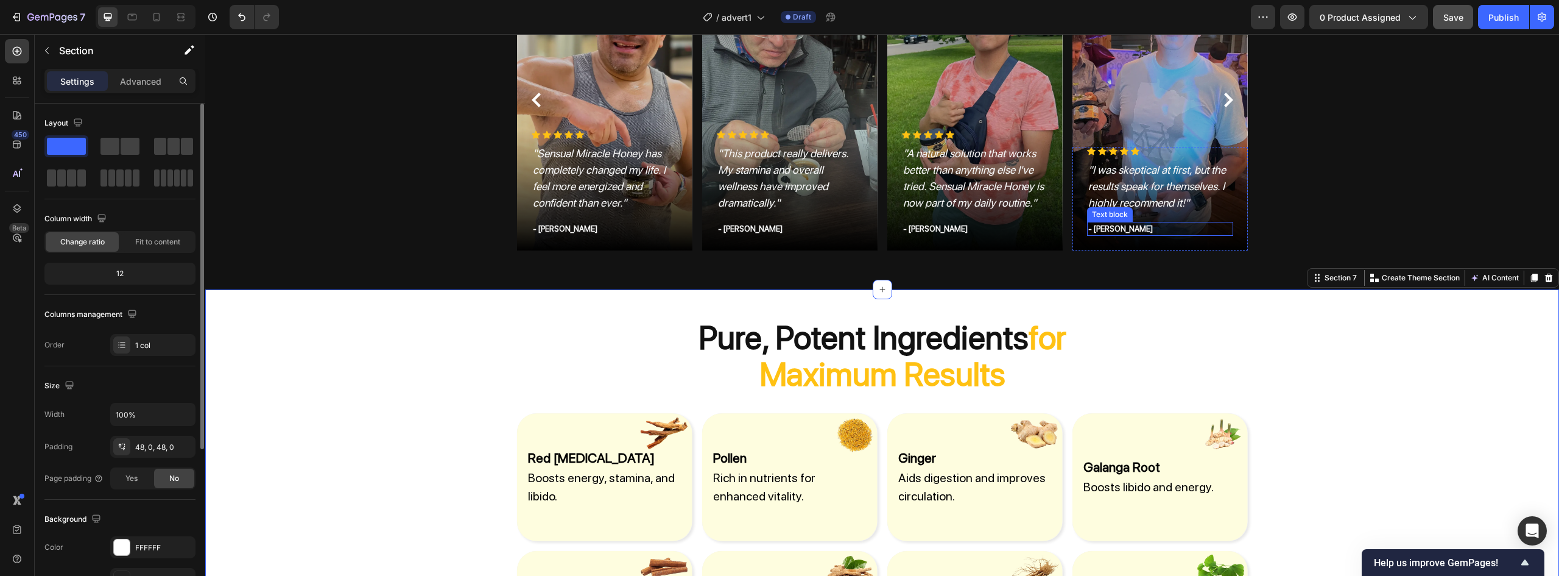
scroll to position [1401, 0]
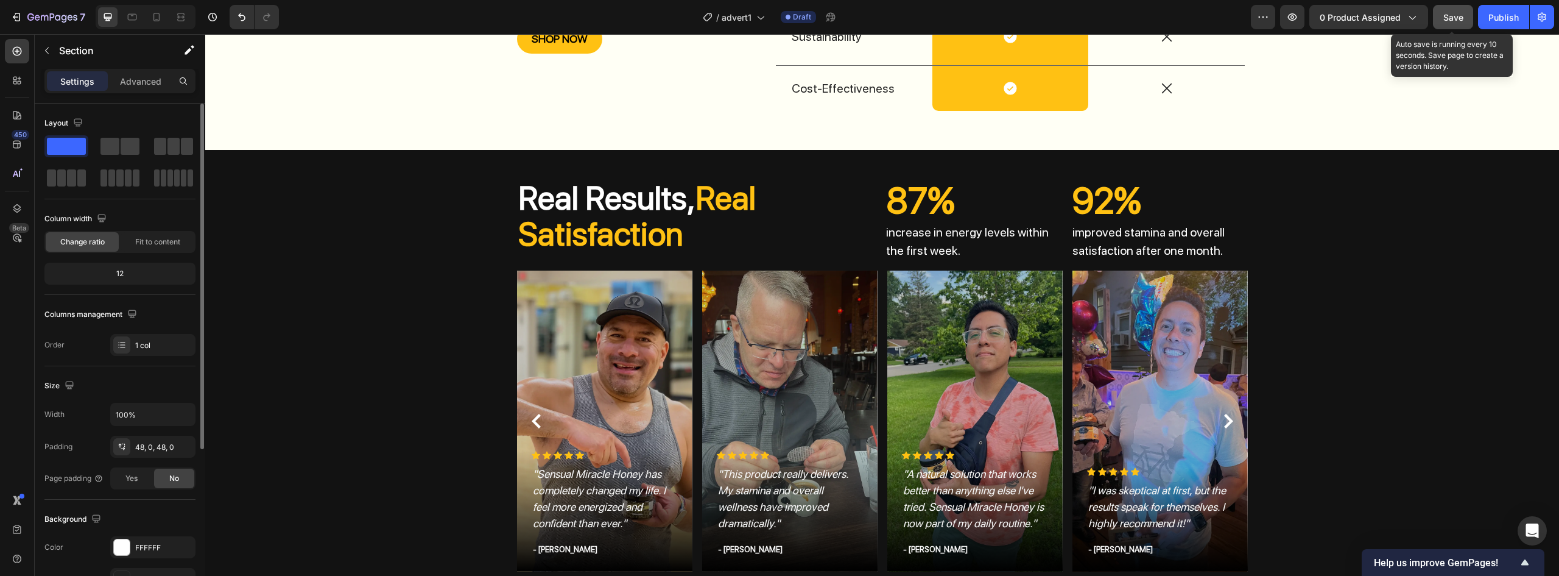
click at [1468, 26] on button "Save" at bounding box center [1453, 17] width 40 height 24
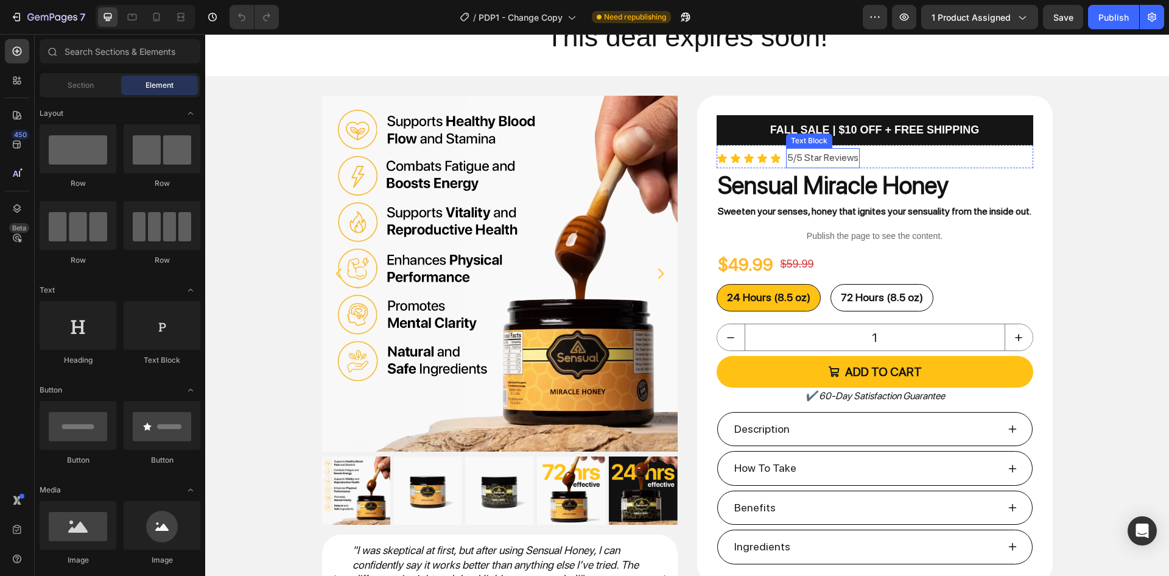
scroll to position [244, 0]
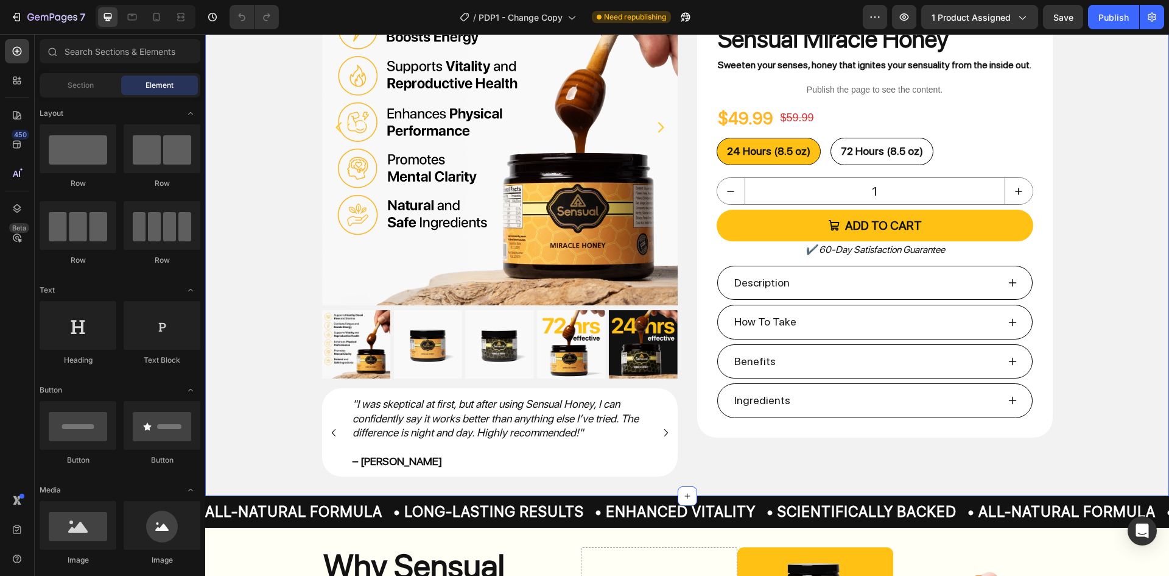
click at [1071, 241] on div "Product Images "I was skeptical at first, but after using Sensual Honey, I can …" at bounding box center [687, 212] width 964 height 527
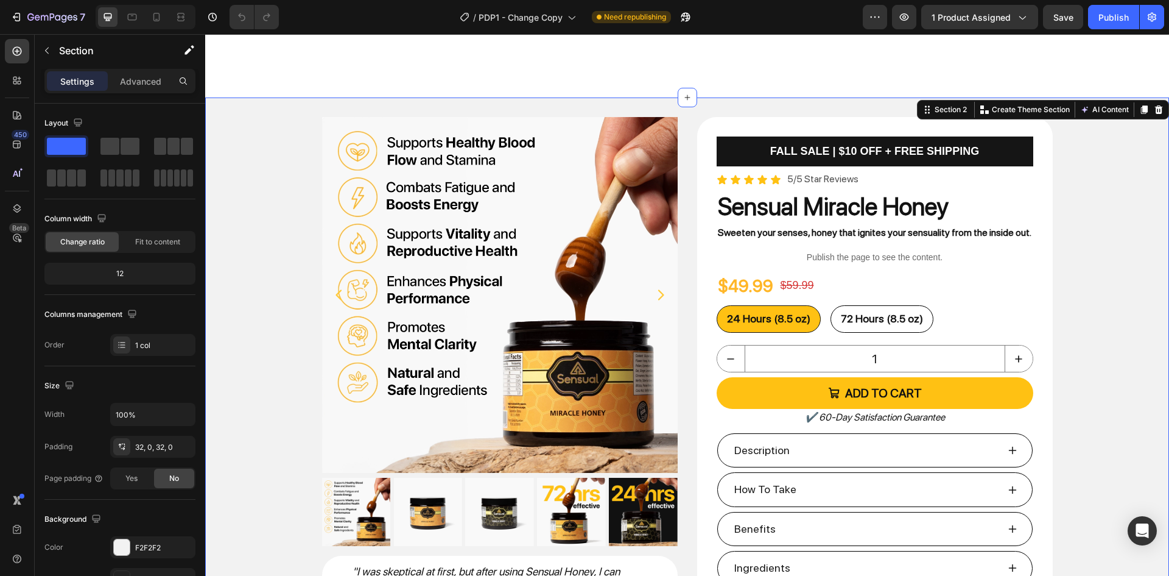
scroll to position [0, 0]
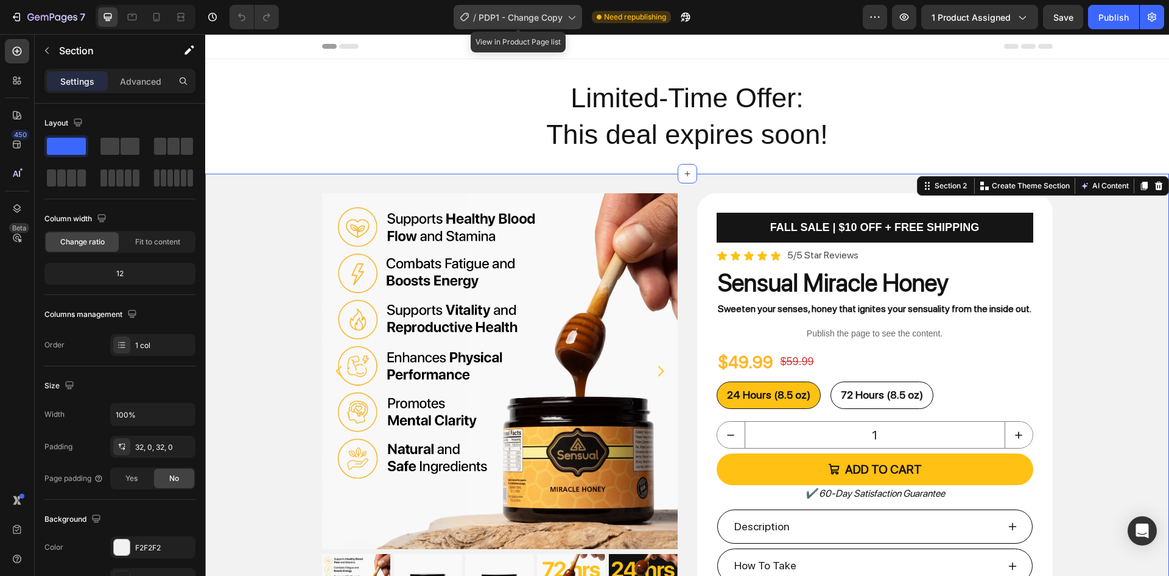
click at [526, 21] on span "PDP1 - Change Copy" at bounding box center [521, 17] width 84 height 13
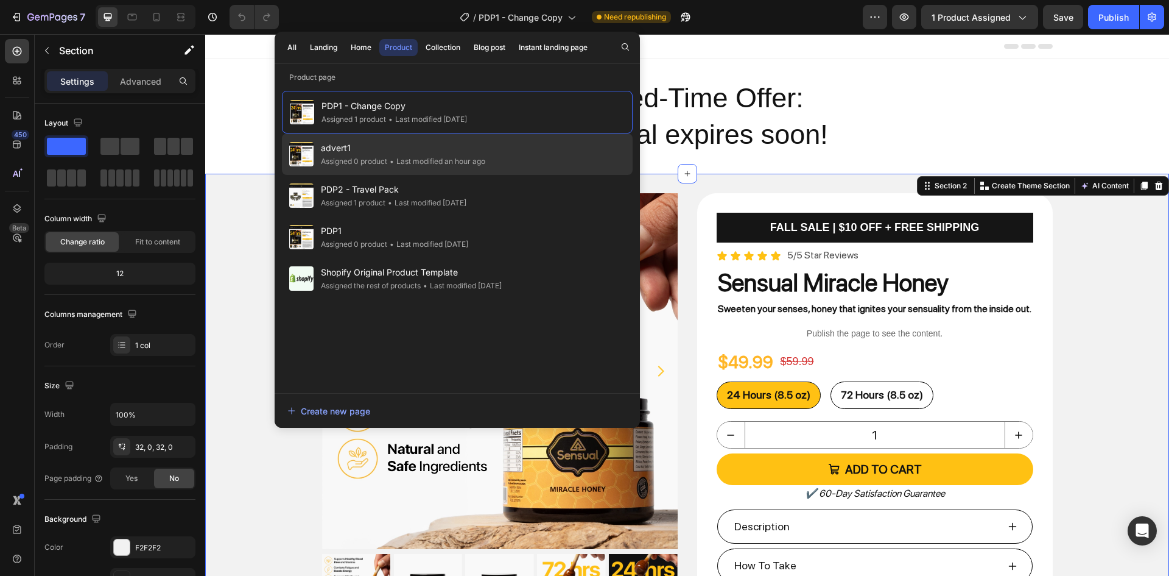
click at [448, 153] on span "advert1" at bounding box center [403, 148] width 164 height 15
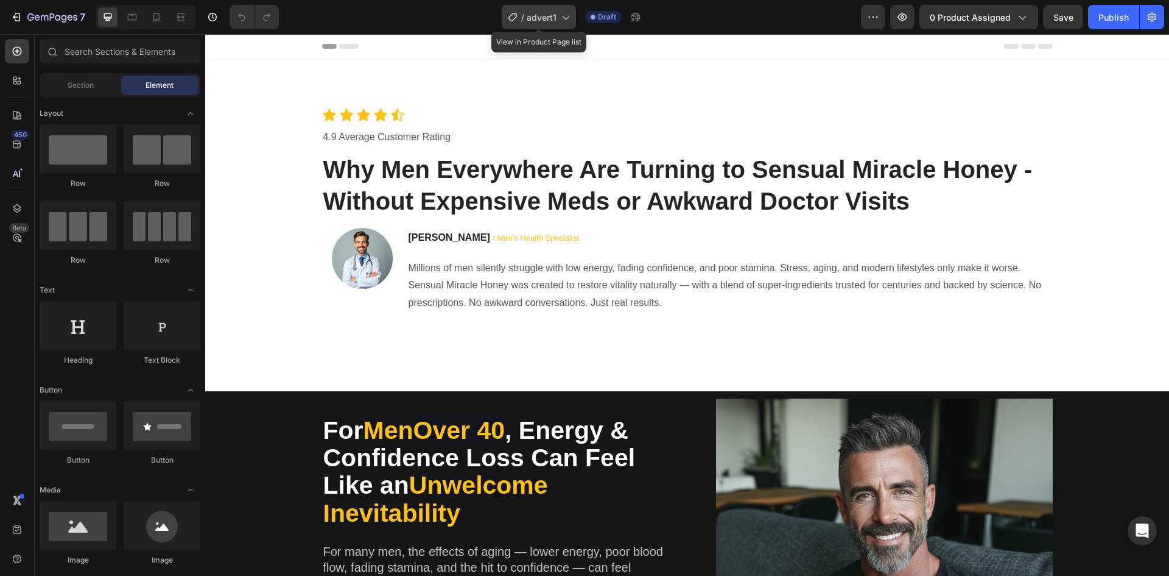
click at [561, 21] on icon at bounding box center [565, 17] width 12 height 12
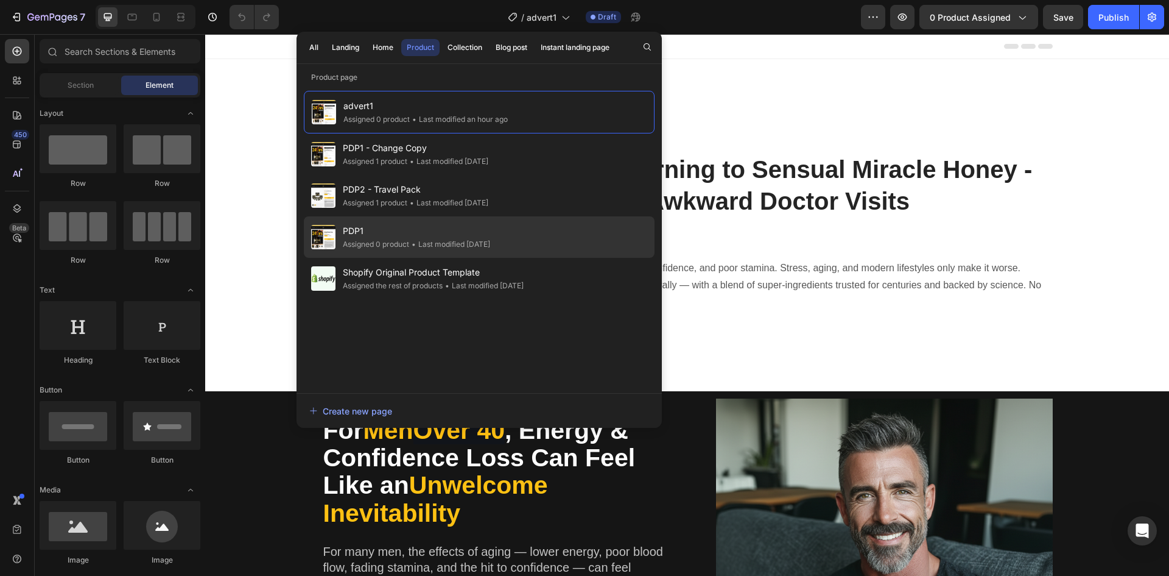
click at [427, 250] on div "PDP1 Assigned 0 product • Last modified [DATE]" at bounding box center [479, 236] width 351 height 41
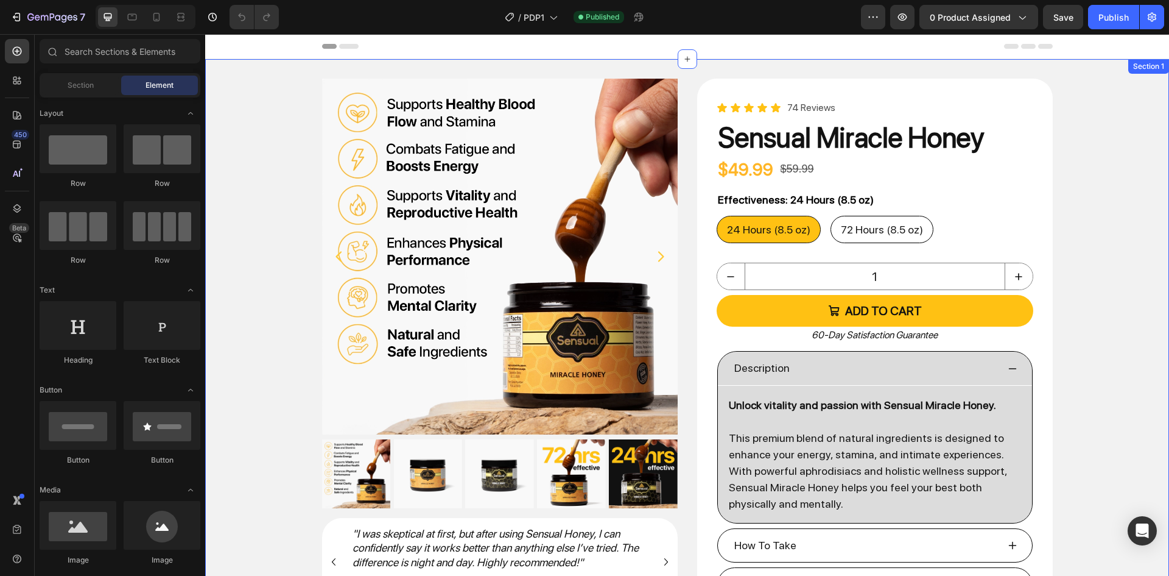
click at [420, 65] on div "Product Images "I was skeptical at first, but after using Sensual Honey, I can …" at bounding box center [687, 369] width 964 height 621
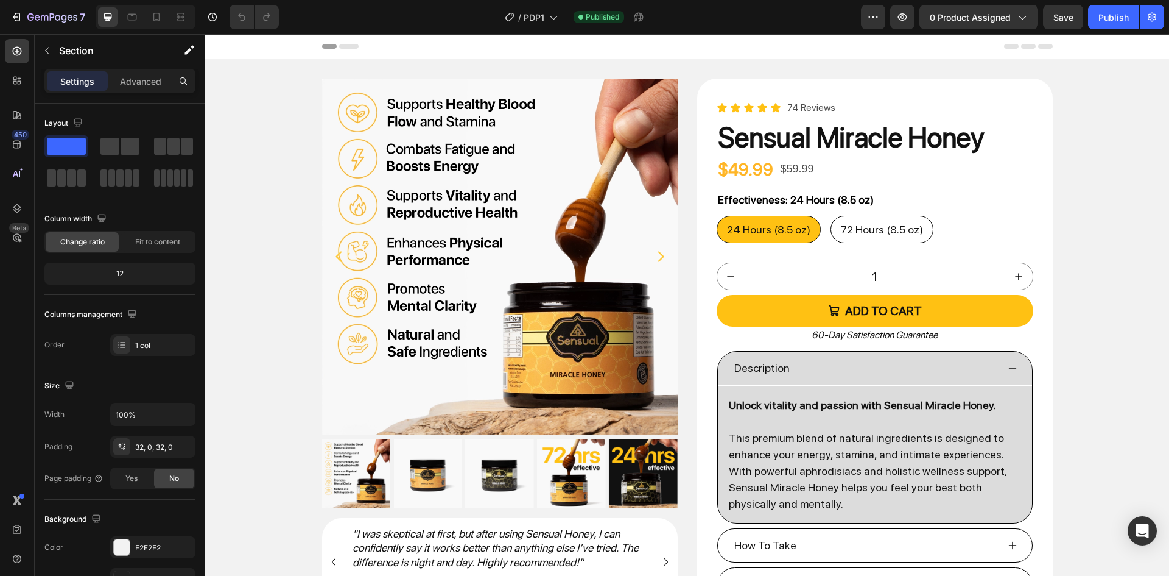
click at [363, 49] on div "Header" at bounding box center [687, 46] width 731 height 24
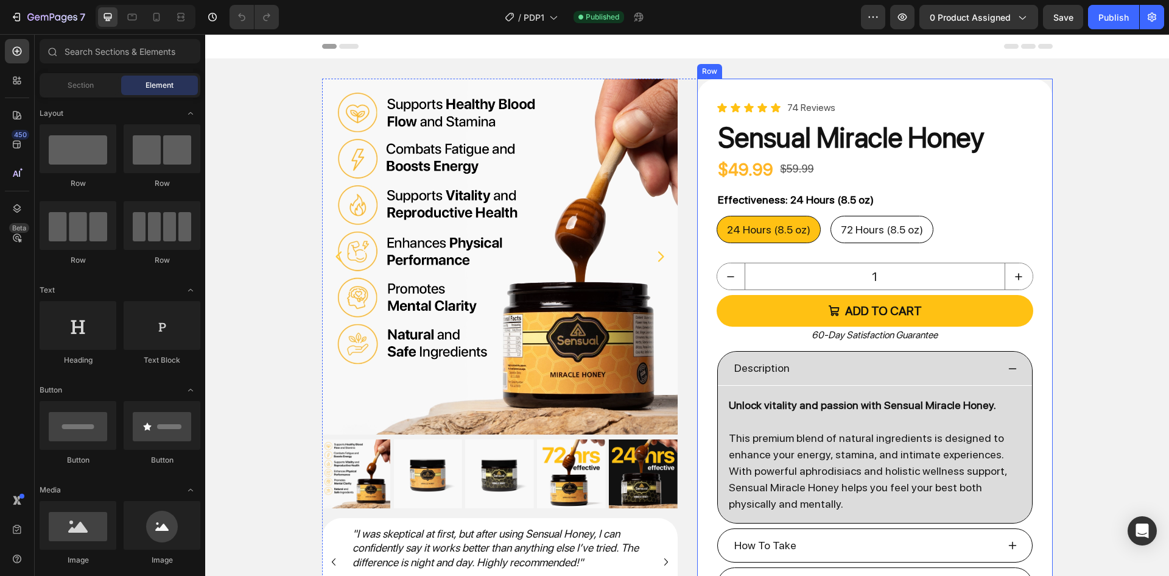
click at [849, 92] on div "Icon Icon Icon Icon Icon Icon List 74 Reviews Text Block Row Sensual Miracle Ho…" at bounding box center [875, 370] width 356 height 582
